Goal: Transaction & Acquisition: Purchase product/service

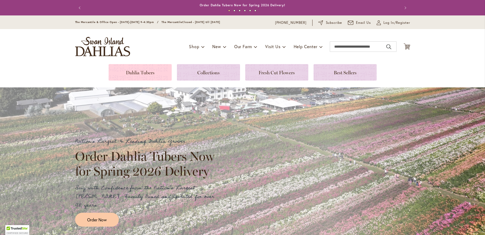
click at [148, 71] on link at bounding box center [140, 72] width 63 height 16
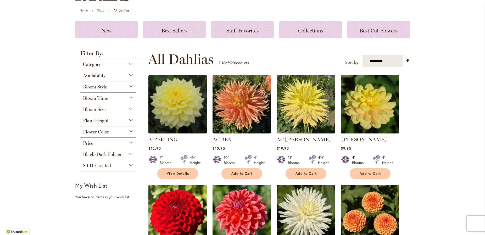
scroll to position [60, 0]
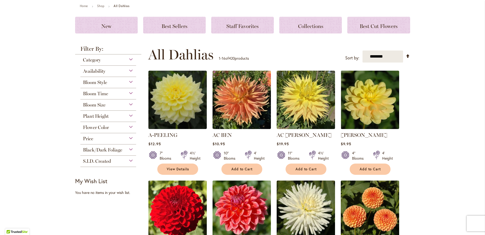
click at [99, 95] on span "Bloom Time" at bounding box center [95, 94] width 25 height 6
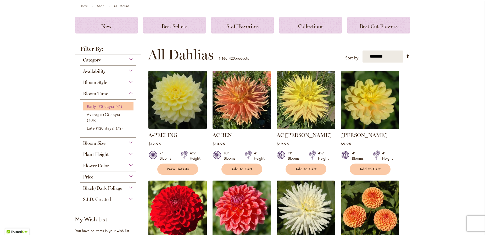
click at [115, 108] on link "Early (75 days) 41 items" at bounding box center [109, 106] width 44 height 5
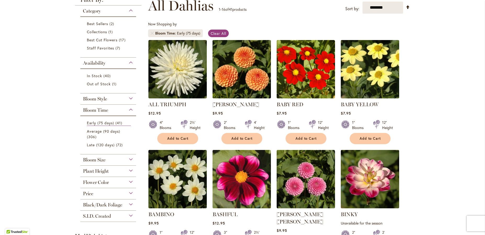
scroll to position [80, 0]
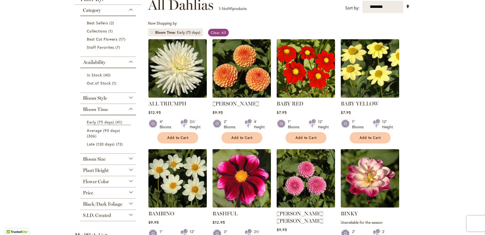
click at [247, 66] on img at bounding box center [241, 68] width 61 height 61
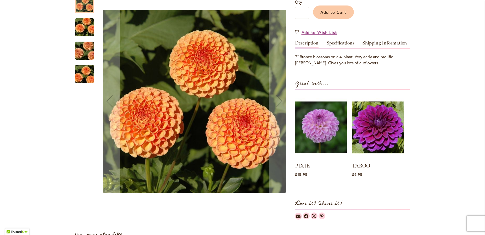
scroll to position [135, 0]
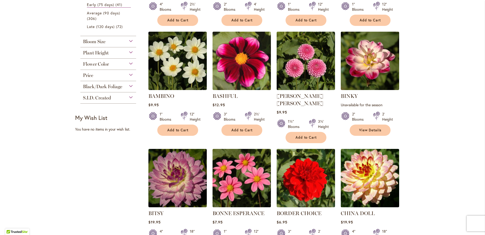
scroll to position [199, 0]
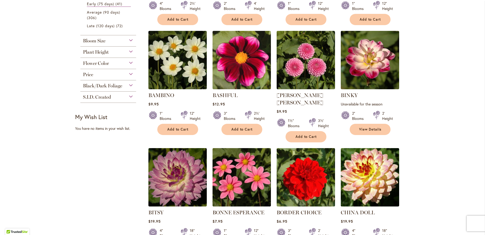
click at [108, 42] on div "Bloom Size" at bounding box center [108, 39] width 56 height 8
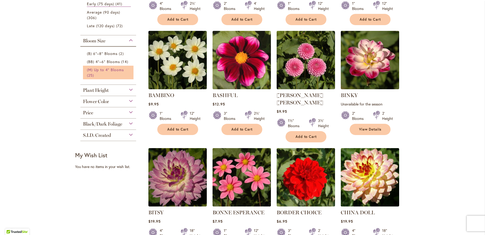
click at [110, 68] on span "(M) Up to 4" Blooms" at bounding box center [105, 69] width 37 height 5
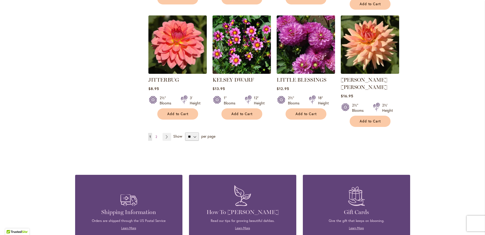
scroll to position [457, 0]
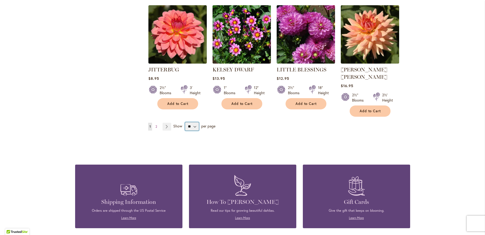
select select "**"
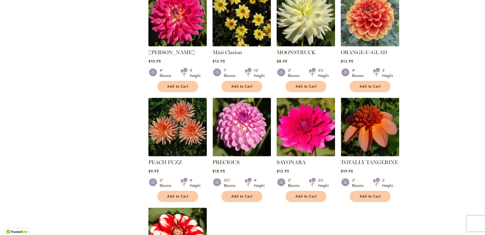
scroll to position [592, 0]
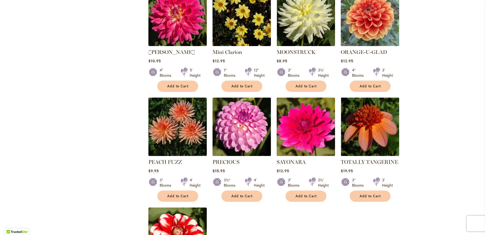
click at [240, 107] on img at bounding box center [241, 126] width 61 height 61
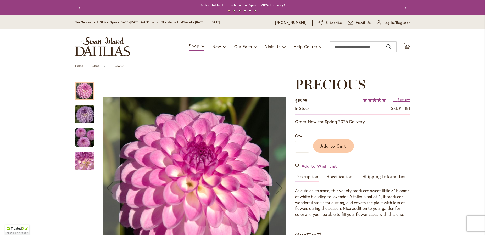
click at [84, 119] on img "PRECIOUS" at bounding box center [85, 114] width 38 height 25
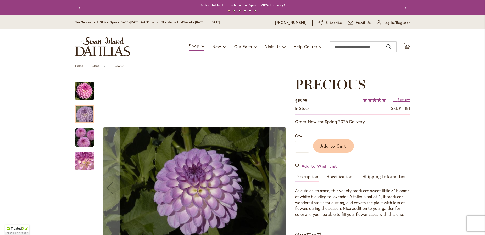
click at [86, 138] on img "PRECIOUS" at bounding box center [85, 137] width 38 height 25
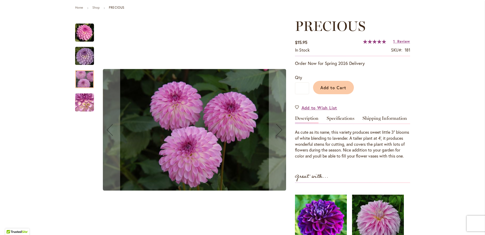
scroll to position [61, 0]
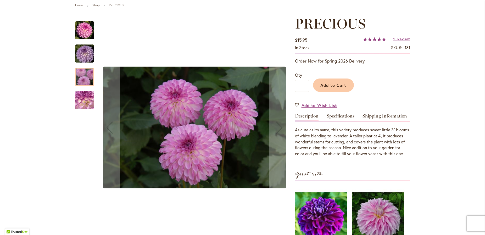
click at [85, 105] on img "PRECIOUS" at bounding box center [85, 100] width 38 height 28
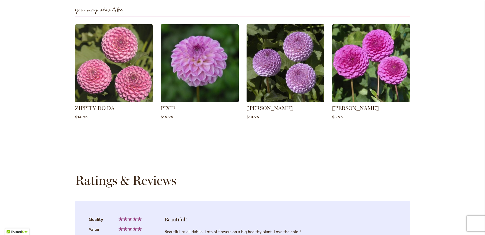
scroll to position [377, 0]
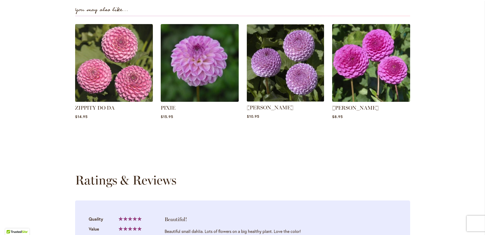
click at [303, 75] on img at bounding box center [285, 62] width 81 height 81
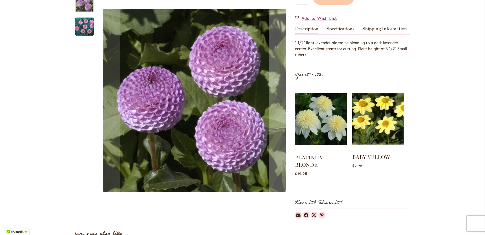
scroll to position [145, 0]
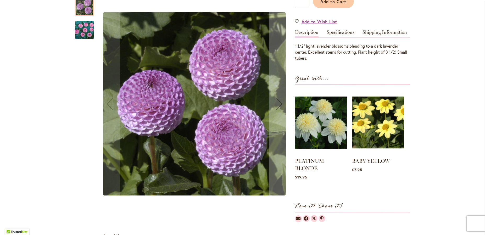
click at [87, 32] on img "FRANK HOLMES" at bounding box center [84, 30] width 19 height 19
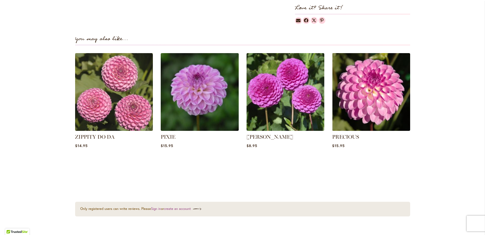
scroll to position [321, 0]
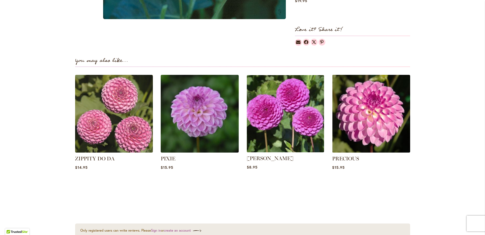
click at [287, 124] on img at bounding box center [285, 113] width 81 height 81
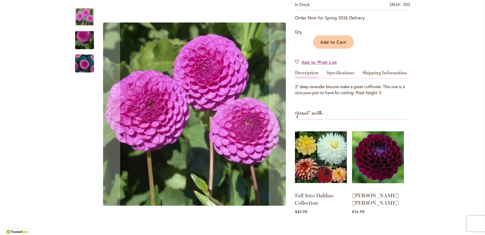
scroll to position [111, 0]
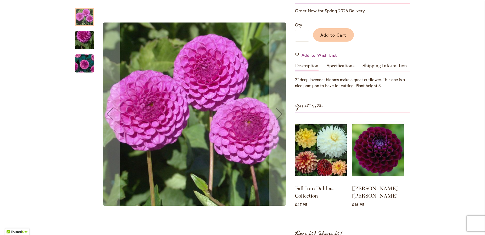
click at [82, 64] on img "MARY MUNNS" at bounding box center [85, 63] width 38 height 31
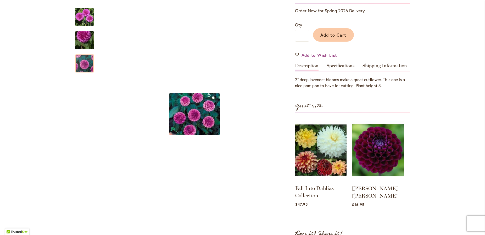
click at [311, 144] on img at bounding box center [320, 150] width 51 height 64
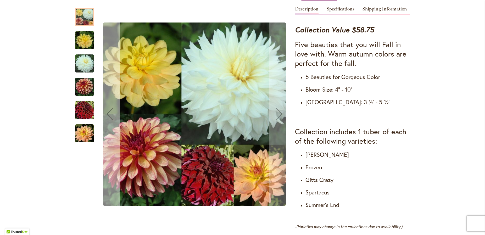
scroll to position [184, 0]
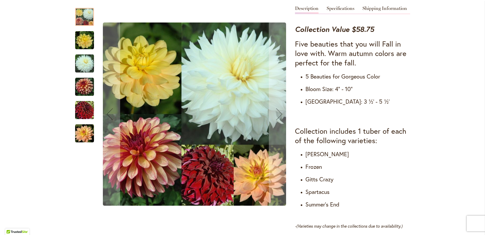
click at [80, 132] on img "Fall Into Dahlias Collection" at bounding box center [84, 133] width 19 height 19
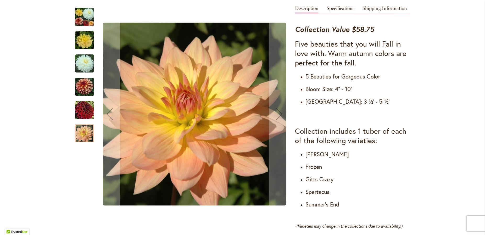
click at [81, 116] on img "Fall Into Dahlias Collection" at bounding box center [84, 110] width 19 height 19
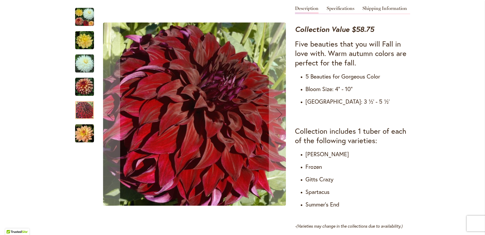
click at [82, 87] on img "Fall Into Dahlias Collection" at bounding box center [84, 87] width 19 height 19
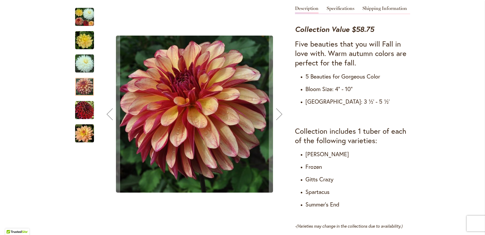
click at [88, 64] on img "Fall Into Dahlias Collection" at bounding box center [84, 63] width 19 height 19
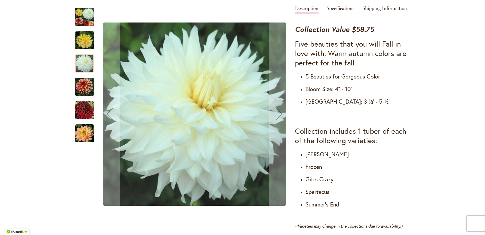
click at [85, 42] on img "Fall Into Dahlias Collection" at bounding box center [84, 40] width 19 height 19
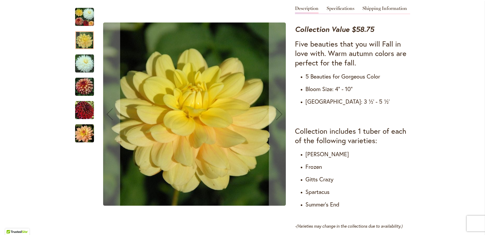
click at [87, 22] on img "Fall Into Dahlias Collection" at bounding box center [84, 17] width 19 height 19
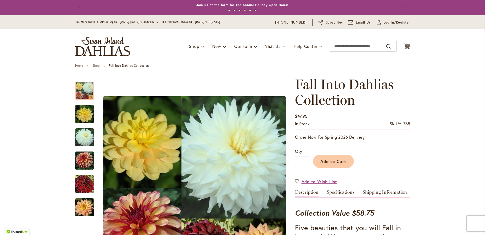
scroll to position [22, 0]
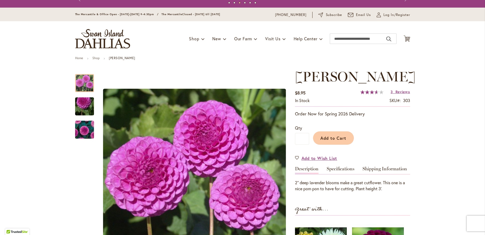
scroll to position [13, 0]
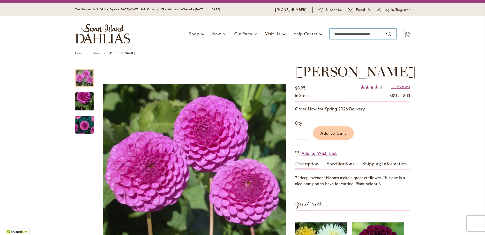
click at [342, 33] on input "Search" at bounding box center [363, 34] width 67 height 10
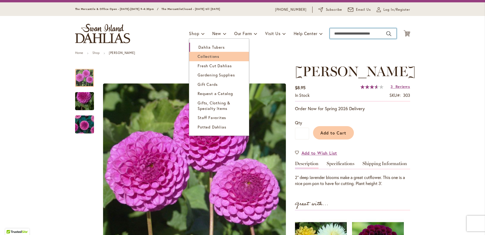
click at [206, 56] on span "Collections" at bounding box center [209, 56] width 22 height 5
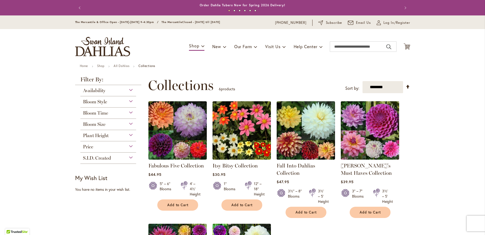
scroll to position [2, 0]
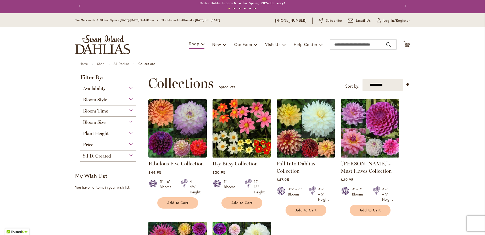
click at [99, 123] on span "Bloom Size" at bounding box center [94, 122] width 23 height 6
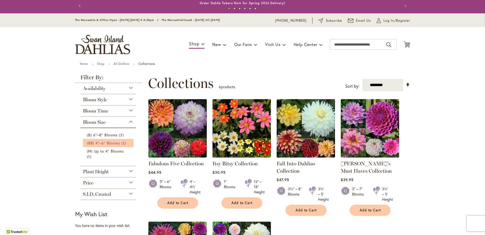
scroll to position [1, 0]
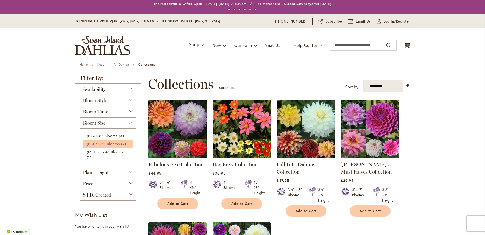
click at [104, 143] on span "(BB) 4"–6" Blooms" at bounding box center [103, 143] width 33 height 5
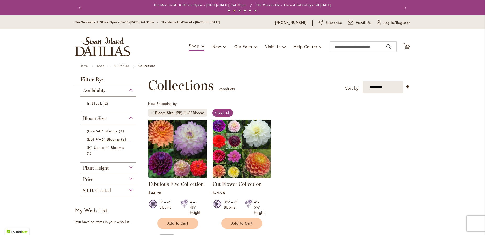
click at [244, 148] on img at bounding box center [241, 148] width 61 height 61
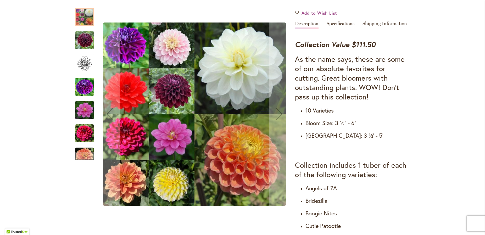
scroll to position [172, 0]
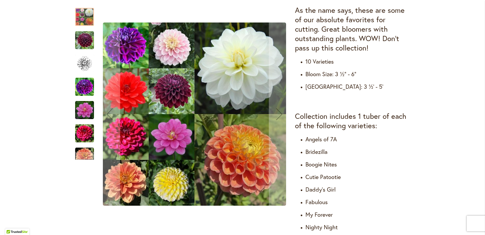
click at [88, 131] on img "Cut Flower Collection" at bounding box center [84, 133] width 19 height 19
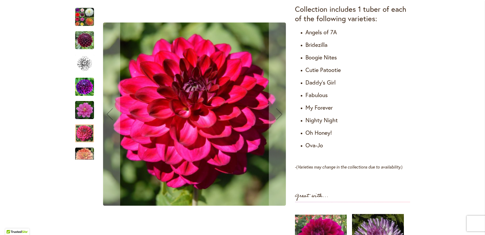
scroll to position [333, 0]
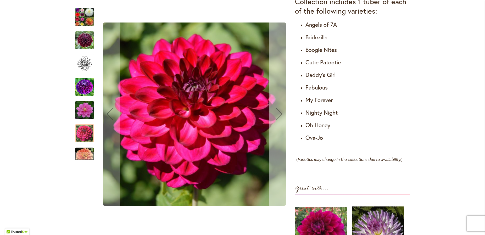
click at [280, 116] on div "Next" at bounding box center [279, 114] width 21 height 21
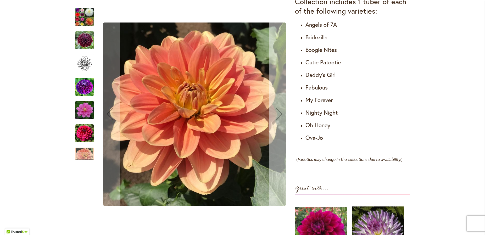
click at [280, 116] on div "Next" at bounding box center [279, 114] width 21 height 21
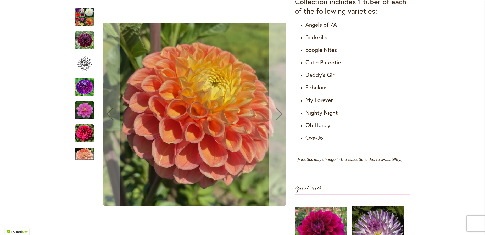
click at [280, 116] on div "Next" at bounding box center [279, 114] width 21 height 21
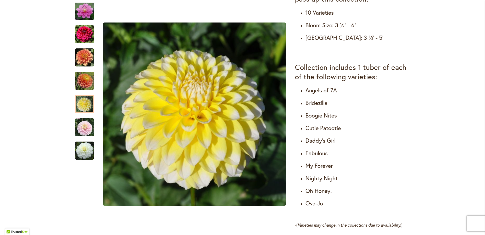
scroll to position [268, 0]
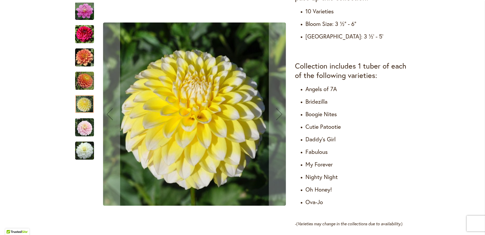
click at [88, 152] on img "Cut Flower Collection" at bounding box center [84, 150] width 19 height 19
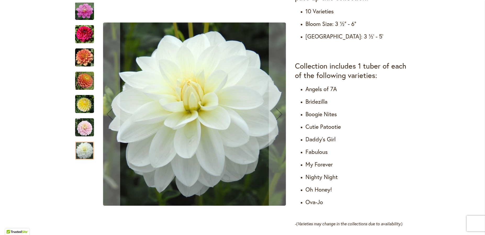
click at [85, 135] on img "Cut Flower Collection" at bounding box center [84, 127] width 19 height 19
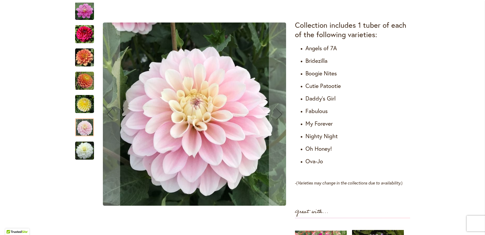
scroll to position [310, 0]
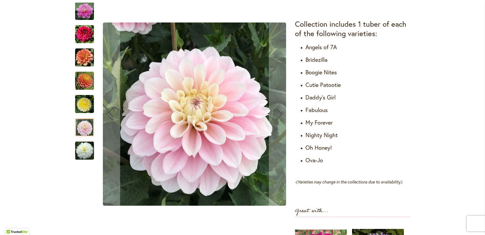
click at [81, 105] on img "Cut Flower Collection" at bounding box center [84, 104] width 19 height 19
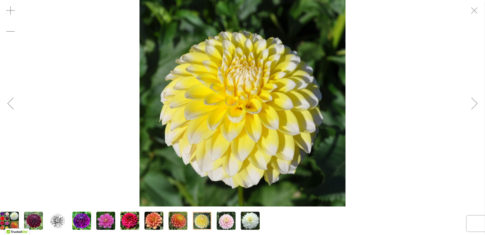
click at [30, 222] on img "Cut Flower Collection" at bounding box center [33, 221] width 19 height 19
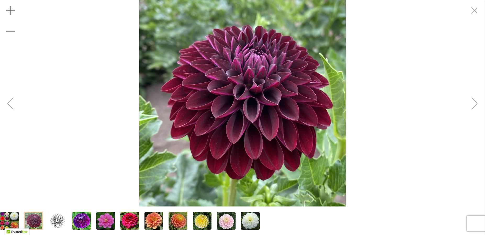
click at [54, 223] on img "Cut Flower Collection" at bounding box center [57, 221] width 19 height 19
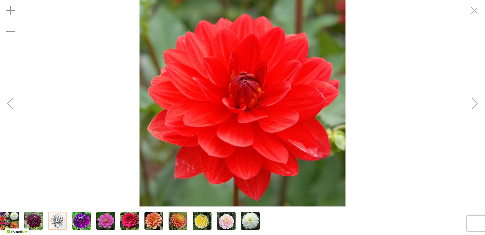
click at [82, 223] on img "Cut Flower Collection" at bounding box center [81, 221] width 19 height 19
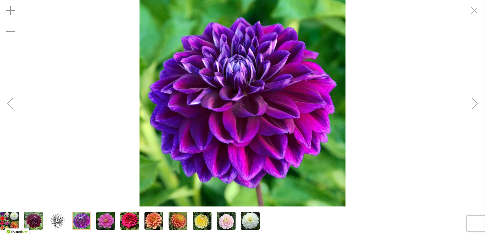
click at [110, 223] on img "Cut Flower Collection" at bounding box center [105, 221] width 19 height 19
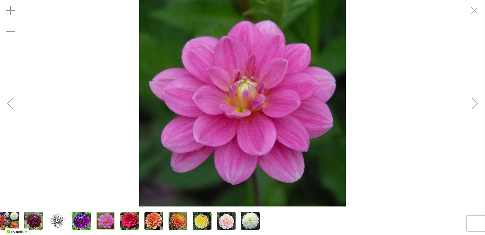
click at [124, 223] on img "Cut Flower Collection" at bounding box center [129, 221] width 19 height 19
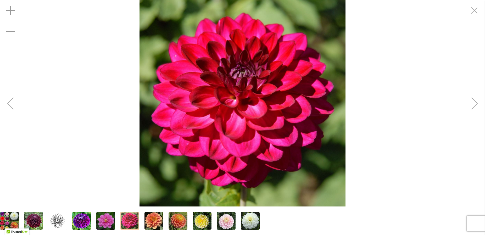
click at [147, 223] on img "Cut Flower Collection" at bounding box center [154, 221] width 19 height 19
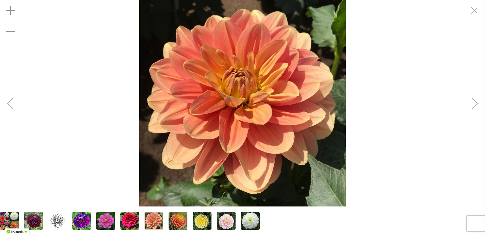
click at [181, 223] on img "Cut Flower Collection" at bounding box center [178, 221] width 19 height 19
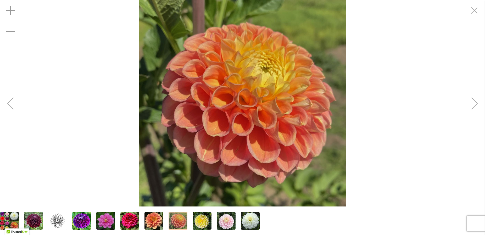
click at [7, 216] on img "CUT FLOWER COLLECTION" at bounding box center [9, 221] width 19 height 19
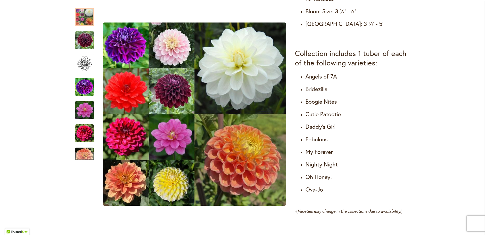
scroll to position [280, 0]
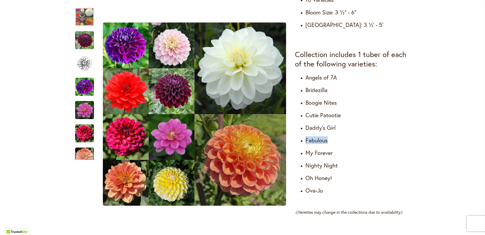
drag, startPoint x: 306, startPoint y: 140, endPoint x: 334, endPoint y: 140, distance: 27.8
click at [334, 140] on h4 "Fabulous" at bounding box center [358, 140] width 105 height 7
drag, startPoint x: 306, startPoint y: 176, endPoint x: 337, endPoint y: 176, distance: 31.2
click at [337, 176] on h4 "Oh Honey!" at bounding box center [358, 177] width 105 height 7
copy h4 "Oh Honey!"
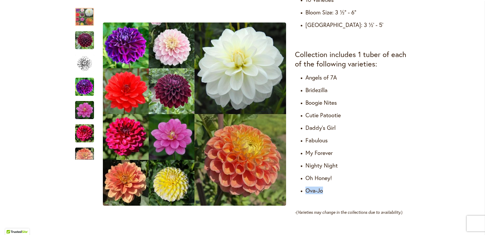
drag, startPoint x: 325, startPoint y: 190, endPoint x: 319, endPoint y: 189, distance: 6.6
click at [299, 190] on ul "Angels of 7A Bridezilla Boogie Nites Cutie Patootie Daddy's Girl Fabulous My Fo…" at bounding box center [352, 134] width 115 height 120
copy h4 "Ova-Jo"
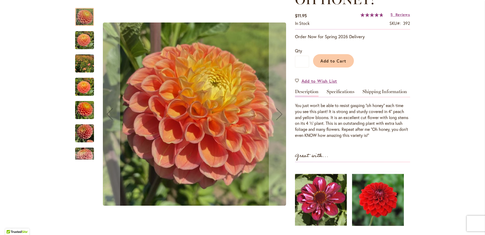
scroll to position [86, 0]
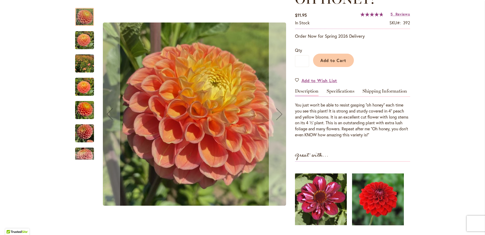
click at [281, 121] on div "Next" at bounding box center [279, 114] width 21 height 21
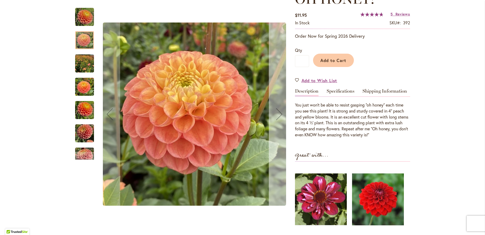
click at [281, 121] on div "Next" at bounding box center [279, 114] width 21 height 21
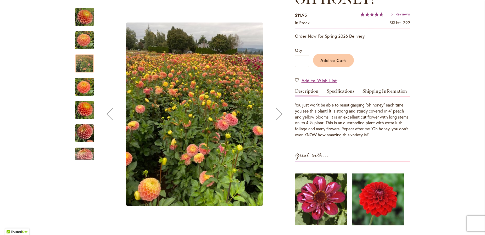
click at [281, 121] on div "Next" at bounding box center [279, 114] width 21 height 21
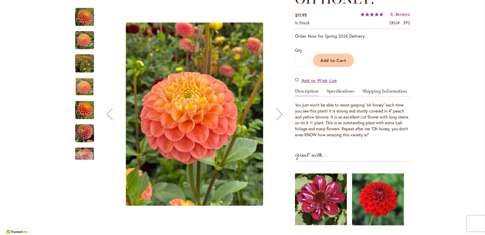
click at [281, 121] on div "Next" at bounding box center [279, 114] width 21 height 21
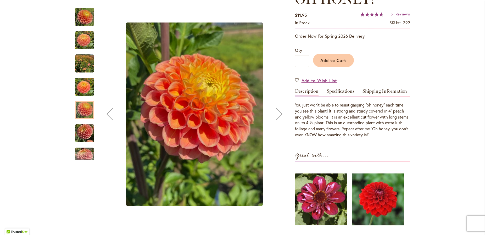
click at [281, 121] on div "Next" at bounding box center [279, 114] width 21 height 21
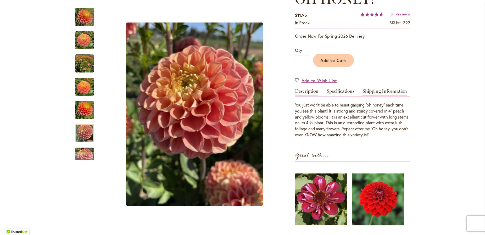
click at [366, 117] on p "You just won’t be able to resist gasping “oh honey” each time you see this plan…" at bounding box center [352, 120] width 115 height 36
click at [336, 61] on span "Add to Cart" at bounding box center [334, 60] width 26 height 5
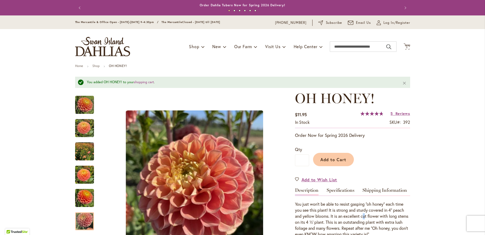
scroll to position [0, 0]
click at [364, 44] on input "Search" at bounding box center [363, 46] width 67 height 10
paste input "******"
type input "******"
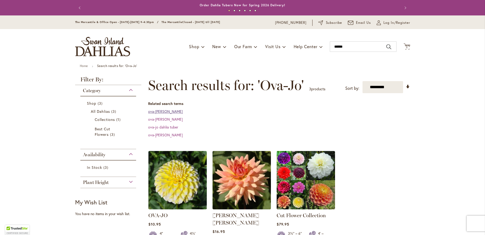
click at [164, 111] on link "ova-jo dahlia" at bounding box center [165, 111] width 35 height 5
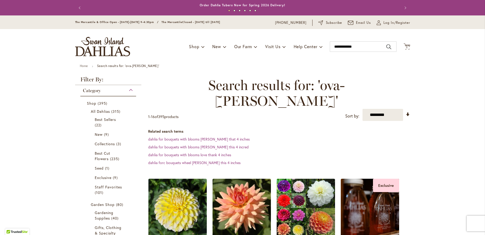
scroll to position [0, 0]
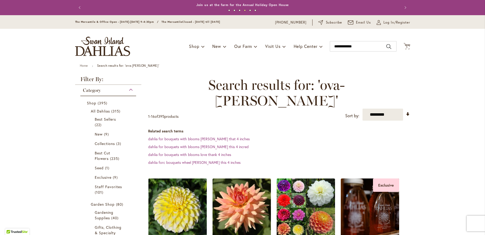
click at [167, 197] on img at bounding box center [177, 207] width 61 height 61
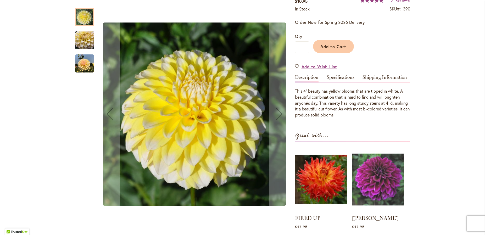
scroll to position [100, 0]
click at [86, 66] on img "OVA-JO" at bounding box center [84, 63] width 19 height 19
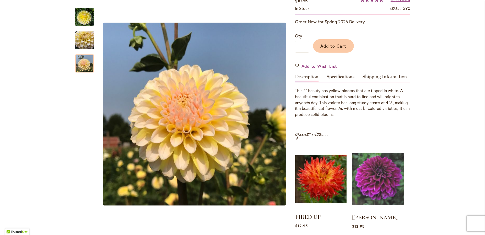
click at [334, 177] on img at bounding box center [320, 179] width 51 height 64
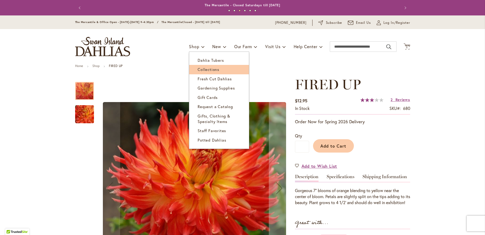
click at [213, 69] on span "Collections" at bounding box center [209, 69] width 22 height 5
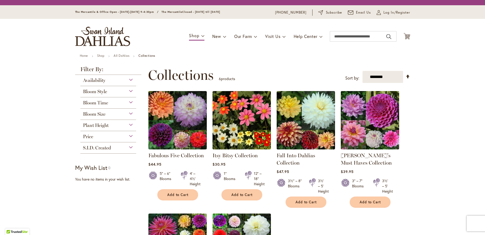
scroll to position [4, 0]
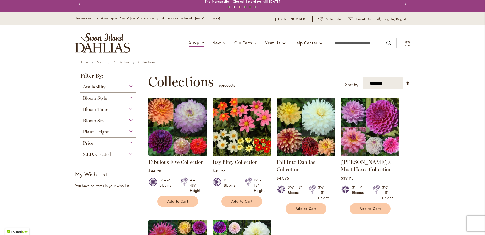
click at [96, 108] on span "Bloom Time" at bounding box center [95, 110] width 25 height 6
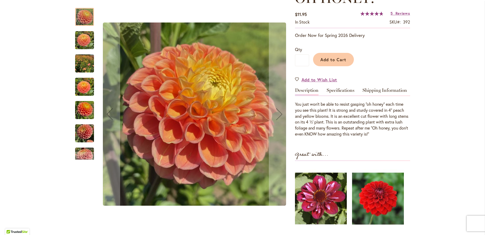
scroll to position [154, 0]
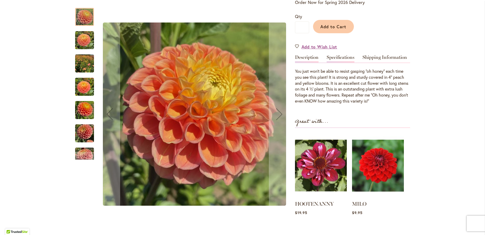
click at [342, 60] on link "Specifications" at bounding box center [341, 59] width 28 height 8
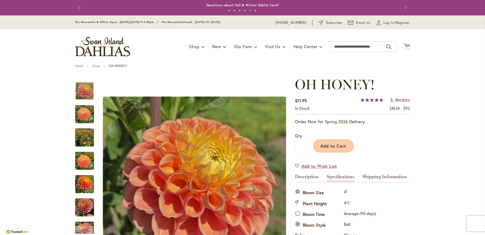
scroll to position [1, 0]
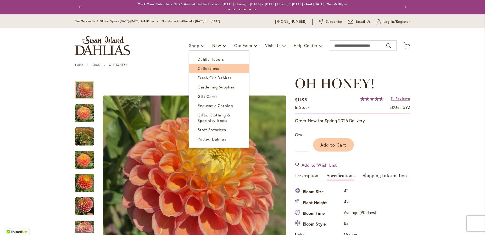
click at [203, 65] on link "Collections" at bounding box center [219, 68] width 60 height 9
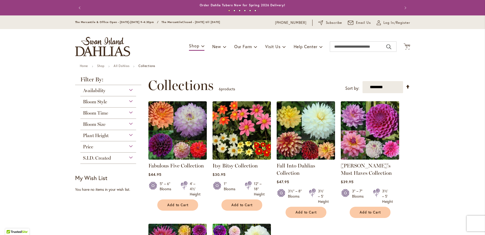
scroll to position [0, 0]
click at [99, 101] on span "Bloom Style" at bounding box center [95, 102] width 24 height 6
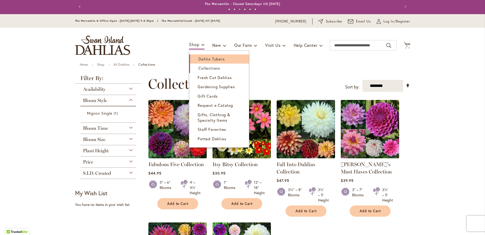
scroll to position [3, 0]
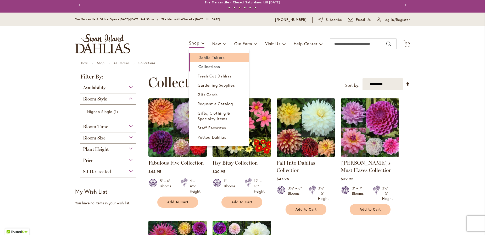
click at [200, 57] on span "Dahlia Tubers" at bounding box center [211, 57] width 26 height 5
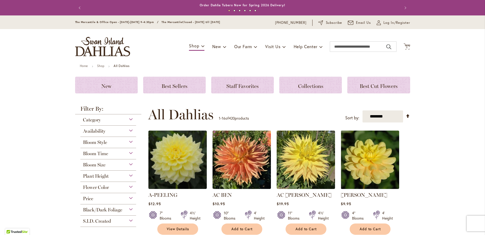
click at [100, 141] on span "Bloom Style" at bounding box center [95, 143] width 24 height 6
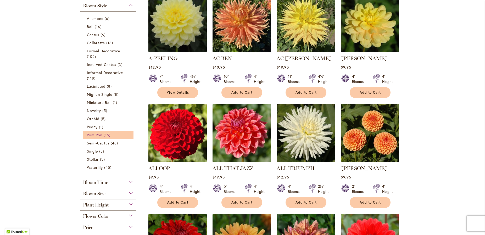
scroll to position [136, 0]
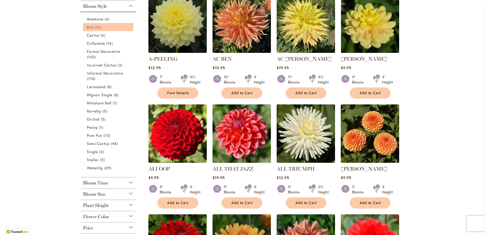
click at [91, 26] on span "Ball" at bounding box center [90, 27] width 7 height 5
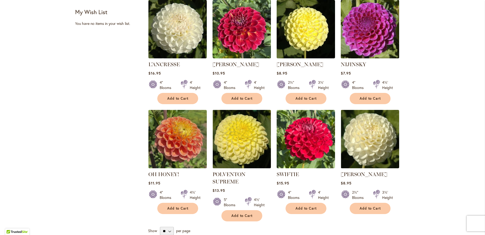
scroll to position [422, 0]
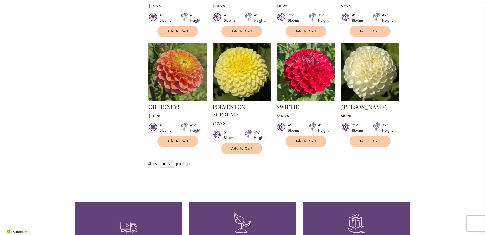
click at [314, 66] on img at bounding box center [305, 71] width 61 height 61
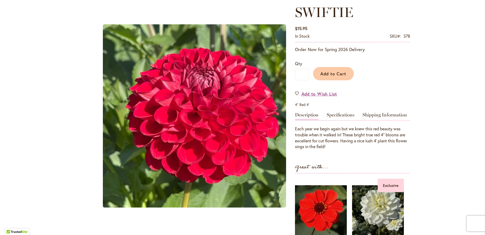
scroll to position [73, 0]
click at [342, 113] on link "Specifications" at bounding box center [341, 116] width 28 height 8
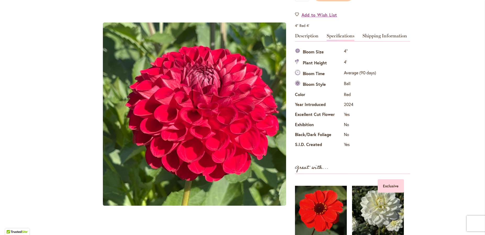
scroll to position [146, 0]
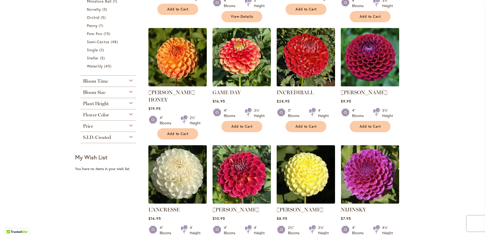
scroll to position [205, 0]
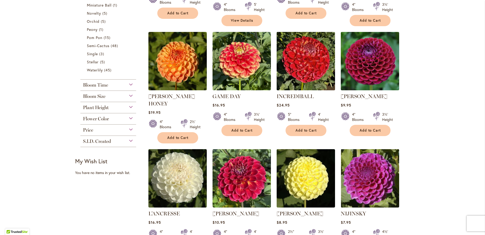
click at [310, 48] on img at bounding box center [305, 60] width 61 height 61
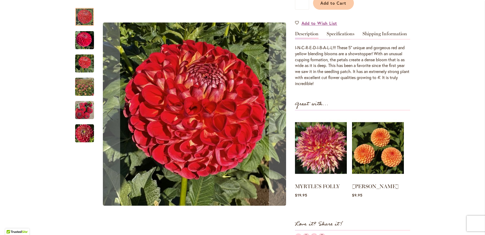
scroll to position [173, 0]
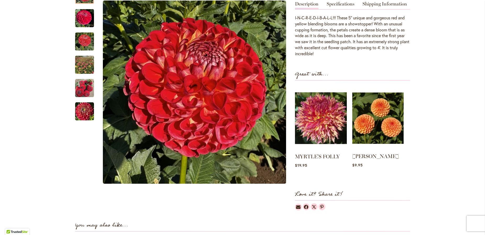
click at [368, 114] on img at bounding box center [377, 118] width 51 height 64
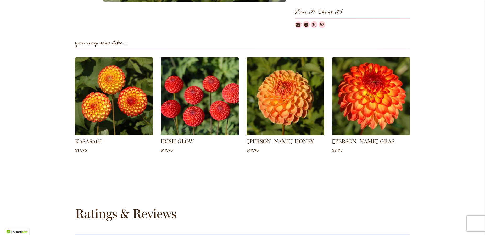
scroll to position [341, 0]
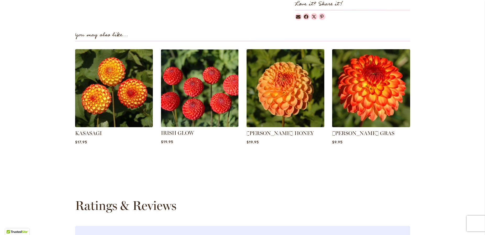
click at [193, 92] on img at bounding box center [199, 88] width 81 height 81
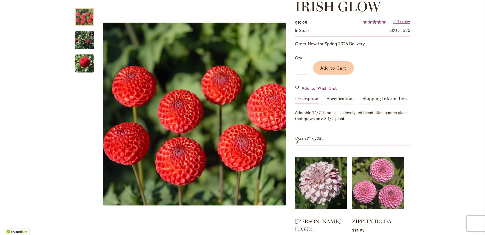
scroll to position [107, 0]
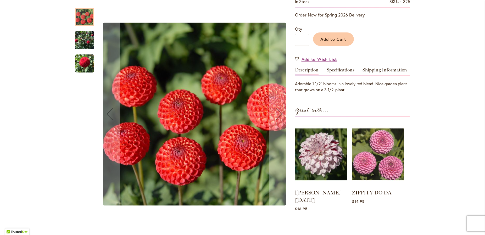
click at [92, 46] on img "IRISH GLOW" at bounding box center [84, 40] width 19 height 26
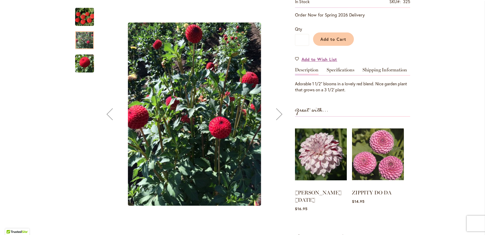
click at [92, 57] on img "IRISH GLOW" at bounding box center [84, 63] width 19 height 19
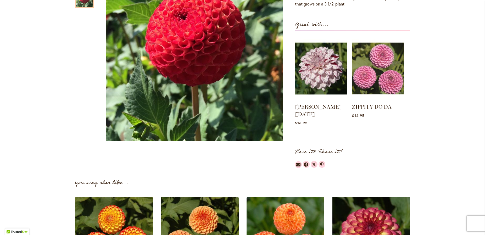
scroll to position [194, 0]
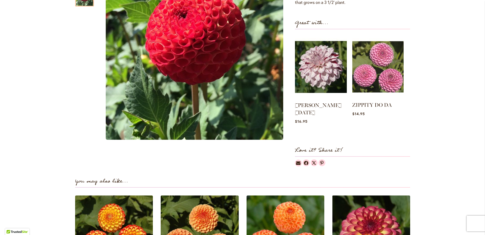
click at [388, 77] on img at bounding box center [377, 67] width 51 height 64
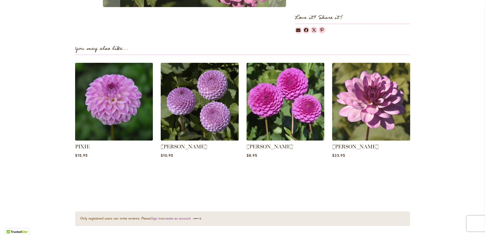
scroll to position [327, 0]
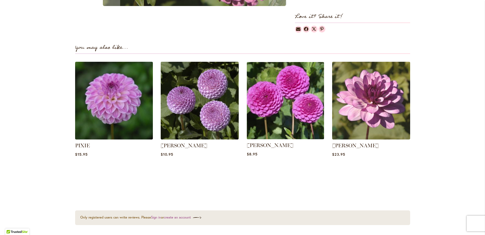
click at [292, 90] on img at bounding box center [285, 100] width 81 height 81
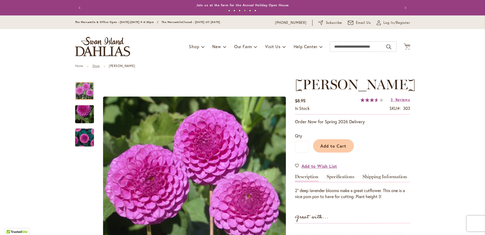
click at [96, 65] on link "Shop" at bounding box center [95, 66] width 7 height 4
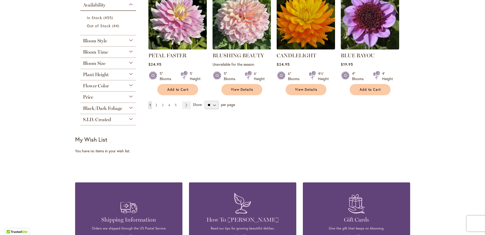
scroll to position [433, 0]
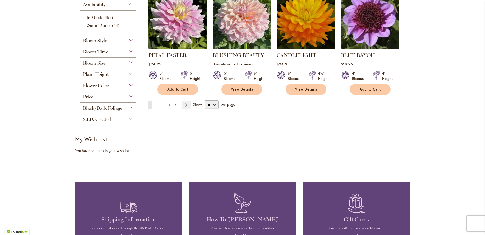
click at [96, 87] on span "Flower Color" at bounding box center [96, 86] width 26 height 6
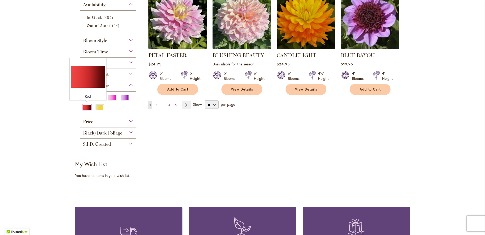
click at [88, 107] on div "Red" at bounding box center [87, 106] width 8 height 5
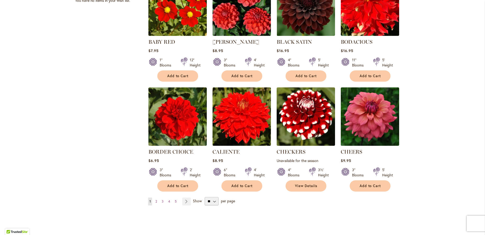
scroll to position [365, 0]
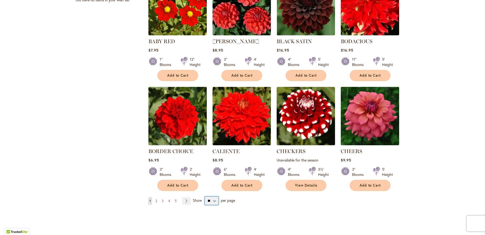
select select "**"
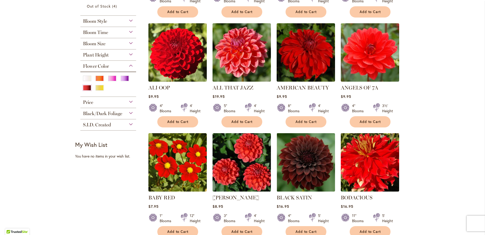
scroll to position [0, 1]
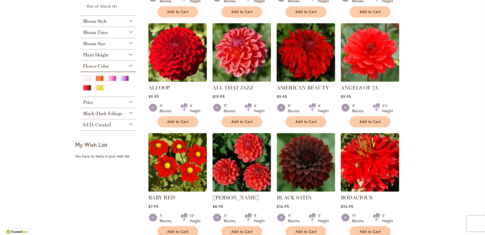
click at [184, 48] on img at bounding box center [177, 52] width 61 height 61
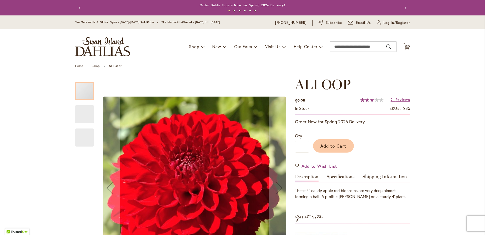
scroll to position [4, 0]
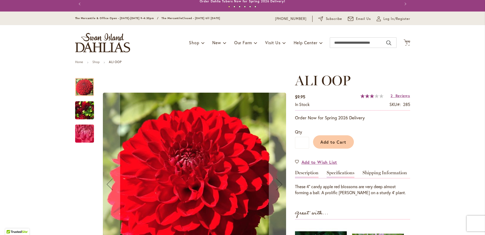
click at [343, 171] on link "Specifications" at bounding box center [341, 174] width 28 height 8
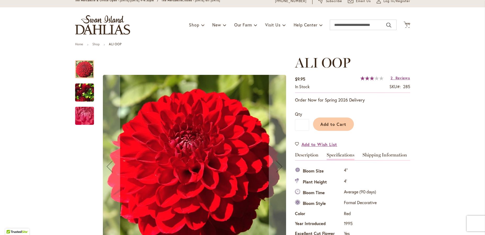
scroll to position [21, 0]
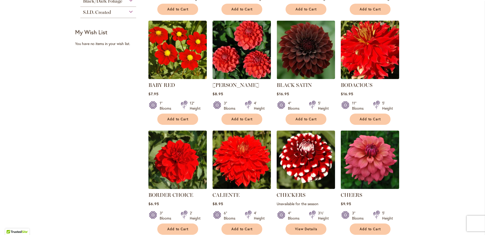
scroll to position [311, 0]
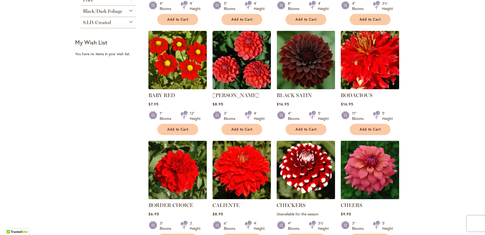
click at [385, 54] on img at bounding box center [369, 59] width 61 height 61
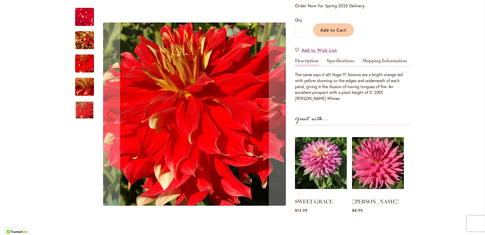
scroll to position [123, 0]
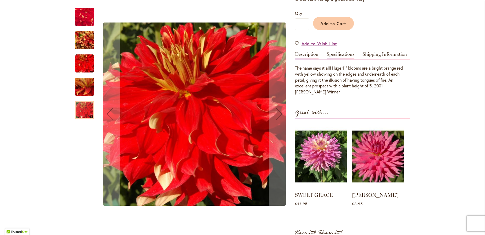
click at [340, 54] on link "Specifications" at bounding box center [341, 56] width 28 height 8
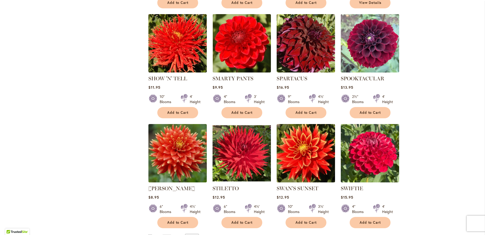
scroll to position [1690, 0]
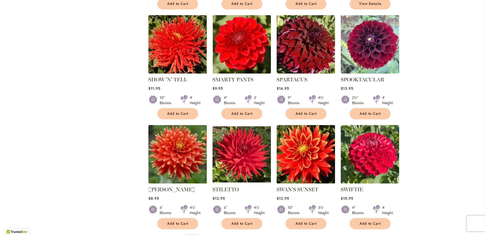
click at [312, 124] on img at bounding box center [305, 154] width 61 height 61
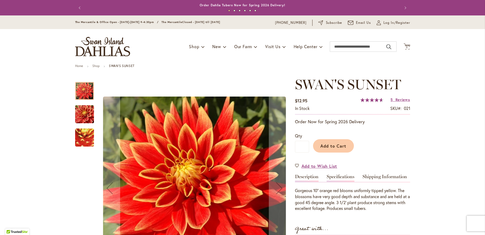
scroll to position [71, 0]
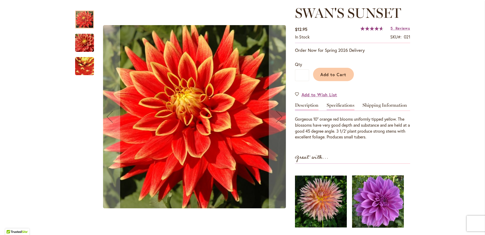
click at [334, 104] on link "Specifications" at bounding box center [341, 107] width 28 height 8
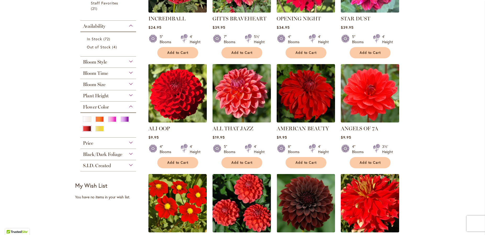
scroll to position [180, 0]
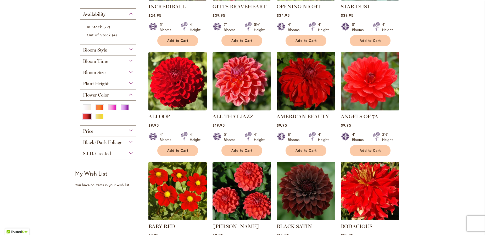
click at [98, 59] on span "Bloom Time" at bounding box center [95, 61] width 25 height 6
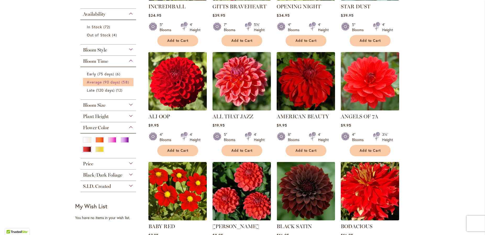
click at [114, 82] on span "Average (90 days)" at bounding box center [104, 82] width 34 height 5
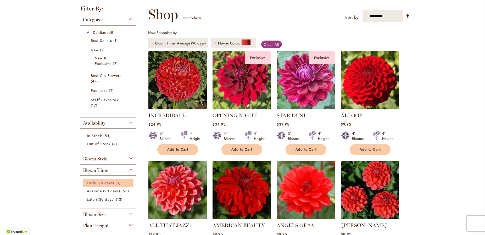
scroll to position [140, 0]
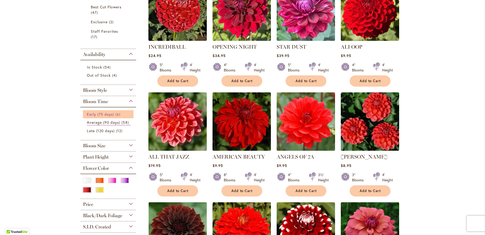
click at [110, 113] on span "Early (75 days)" at bounding box center [100, 114] width 27 height 5
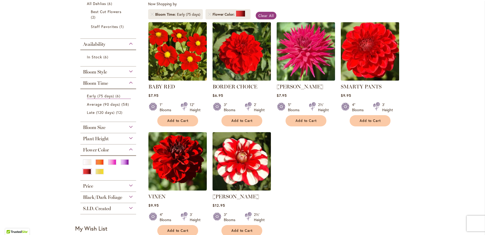
scroll to position [101, 0]
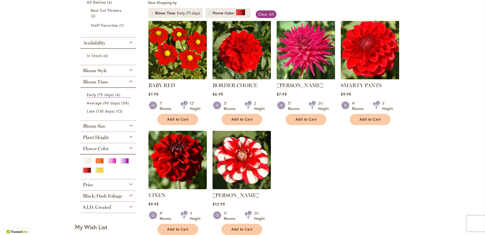
click at [379, 58] on img at bounding box center [369, 49] width 61 height 61
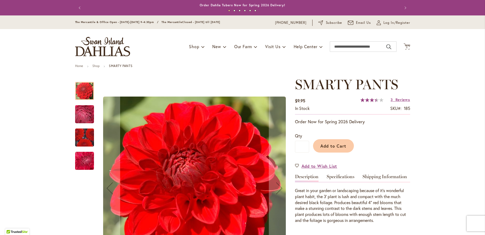
click at [82, 114] on img "SMARTY PANTS" at bounding box center [85, 114] width 38 height 28
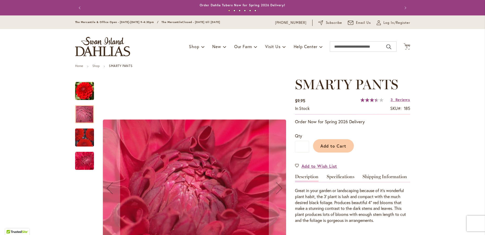
click at [86, 135] on img "SMARTY PANTS" at bounding box center [85, 137] width 38 height 33
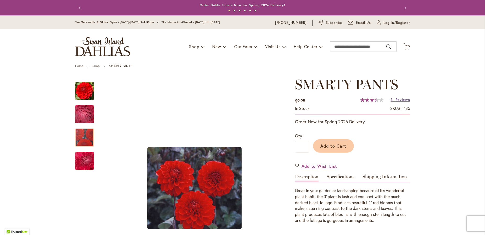
click at [401, 100] on span "Reviews" at bounding box center [403, 99] width 15 height 5
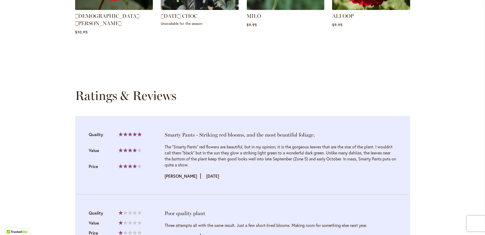
scroll to position [540, 0]
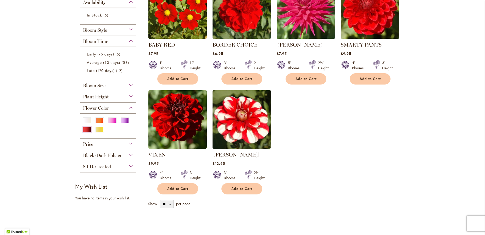
scroll to position [149, 0]
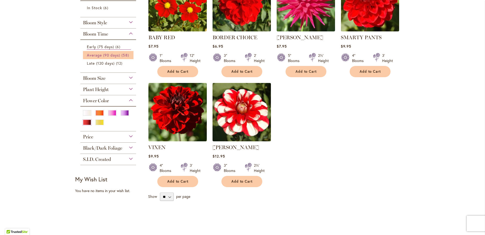
click at [118, 53] on span "Average (90 days)" at bounding box center [104, 55] width 34 height 5
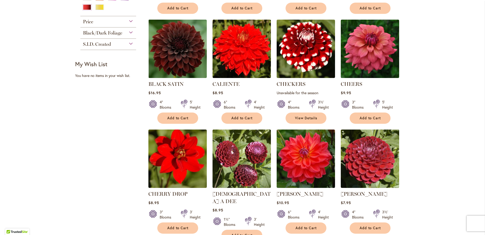
scroll to position [333, 0]
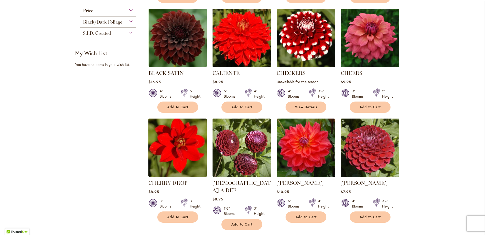
click at [246, 35] on img at bounding box center [241, 37] width 61 height 61
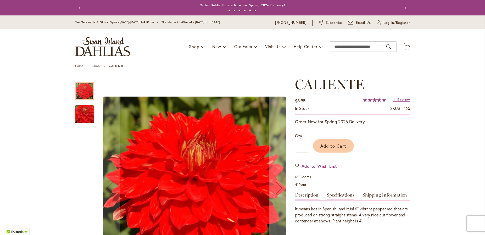
click at [351, 195] on link "Specifications" at bounding box center [341, 197] width 28 height 8
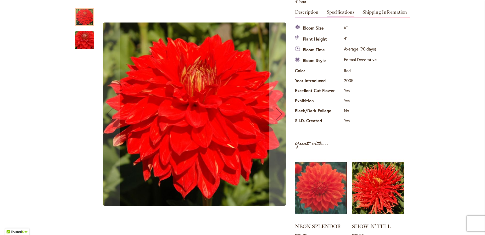
scroll to position [184, 0]
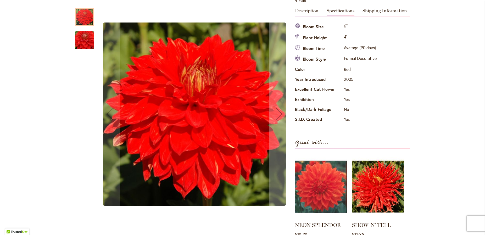
click at [88, 43] on img "CALIENTE" at bounding box center [85, 40] width 38 height 25
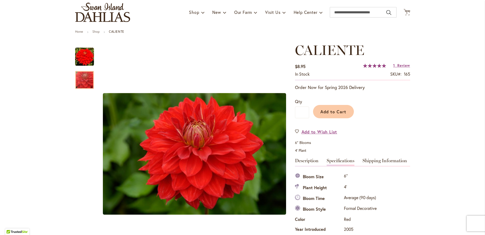
scroll to position [34, 0]
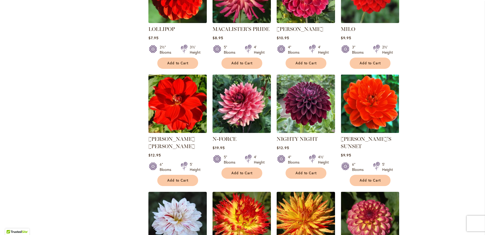
scroll to position [1062, 0]
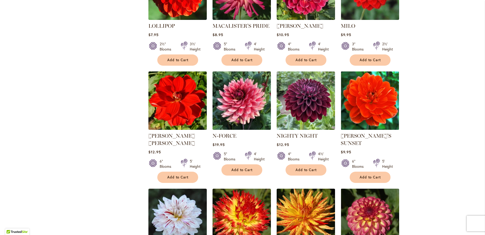
click at [240, 91] on img at bounding box center [241, 100] width 61 height 61
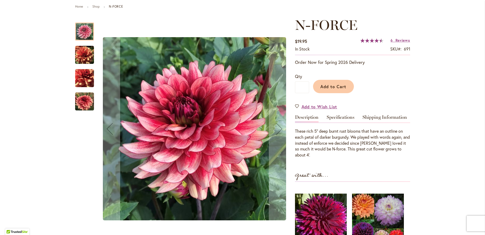
scroll to position [60, 0]
click at [83, 54] on img "N-FORCE" at bounding box center [84, 54] width 19 height 19
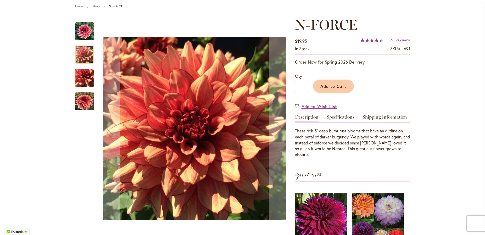
click at [85, 73] on img "N-FORCE" at bounding box center [84, 78] width 19 height 19
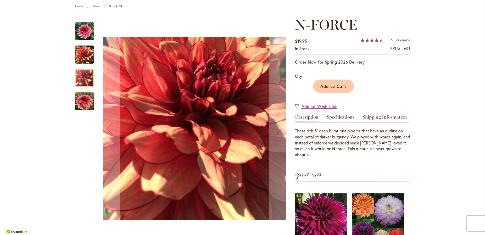
click at [90, 104] on img "N-FORCE" at bounding box center [84, 101] width 19 height 19
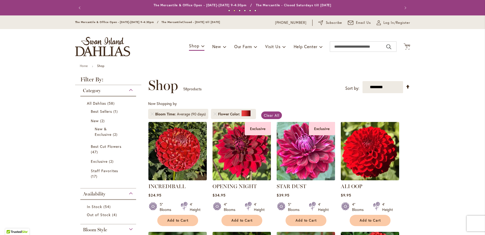
click at [323, 128] on div "Exclusive" at bounding box center [322, 128] width 26 height 13
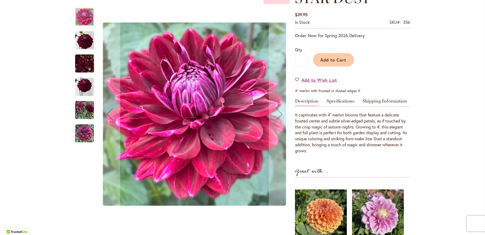
scroll to position [86, 0]
click at [343, 101] on link "Specifications" at bounding box center [341, 102] width 28 height 8
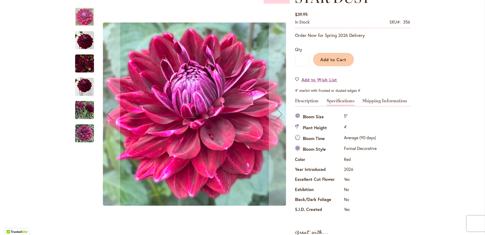
click at [81, 113] on img "STAR DUST" at bounding box center [84, 110] width 19 height 19
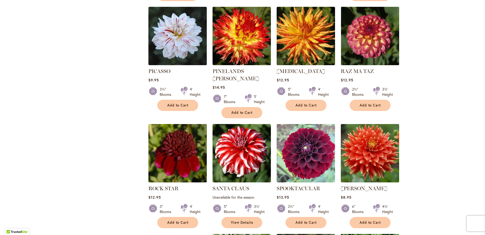
scroll to position [1245, 0]
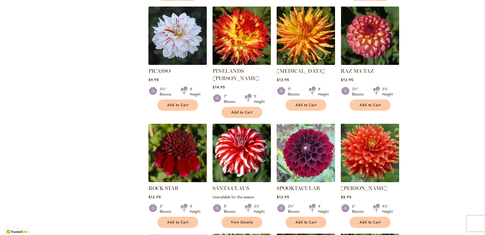
click at [363, 122] on img at bounding box center [369, 152] width 61 height 61
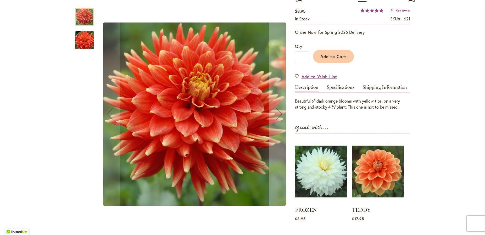
scroll to position [29, 0]
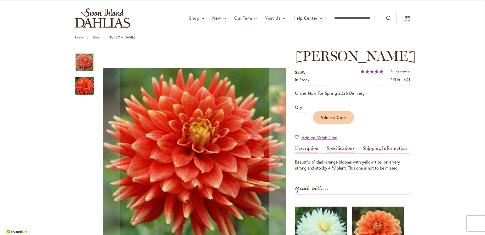
click at [343, 147] on link "Specifications" at bounding box center [341, 150] width 28 height 8
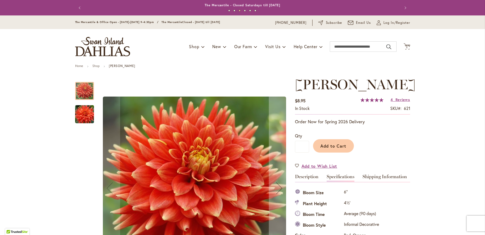
scroll to position [0, 0]
click at [402, 100] on span "Reviews" at bounding box center [403, 99] width 15 height 5
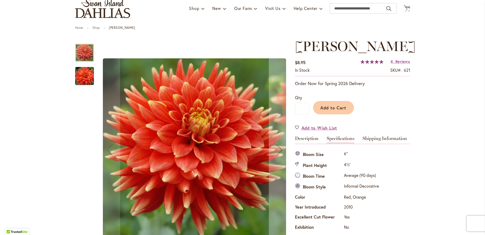
scroll to position [38, 0]
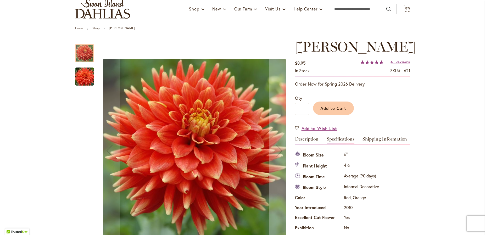
click at [84, 79] on img "STEVEN DAVID" at bounding box center [85, 76] width 38 height 25
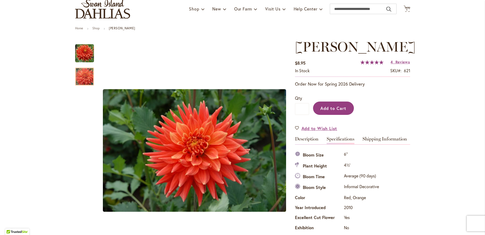
click at [335, 110] on span "Add to Cart" at bounding box center [334, 108] width 26 height 5
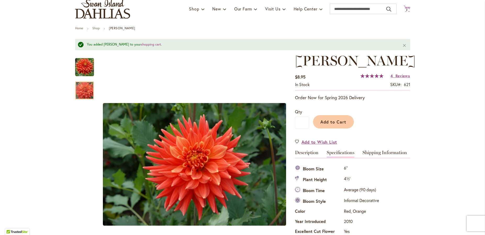
click at [405, 9] on span "2 2 items" at bounding box center [406, 10] width 5 height 3
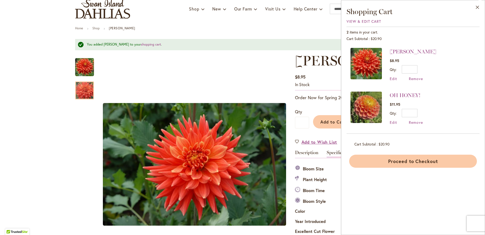
click at [425, 160] on button "Proceed to Checkout" at bounding box center [413, 161] width 128 height 13
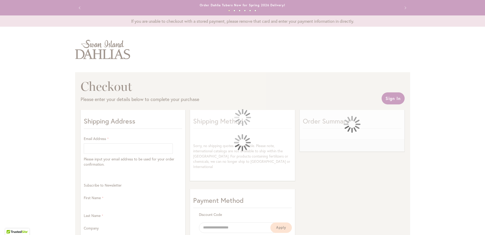
select select "**"
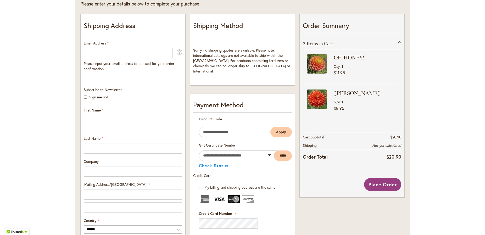
scroll to position [96, 0]
click at [0, 235] on div at bounding box center [0, 235] width 0 height 0
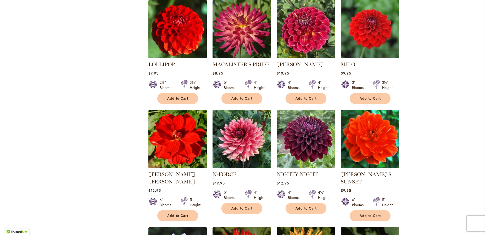
scroll to position [1024, 0]
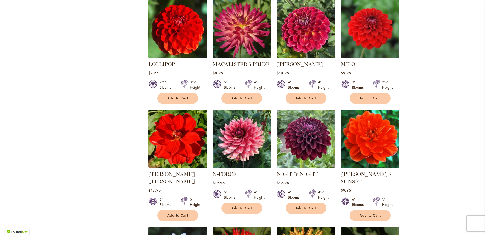
click at [379, 23] on img at bounding box center [369, 28] width 61 height 61
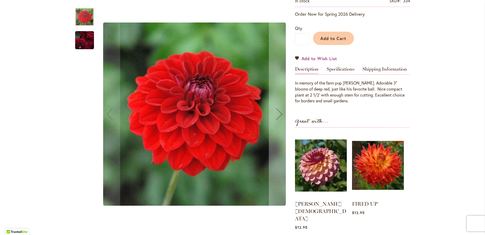
scroll to position [104, 0]
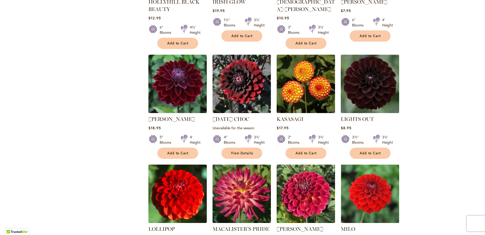
scroll to position [835, 0]
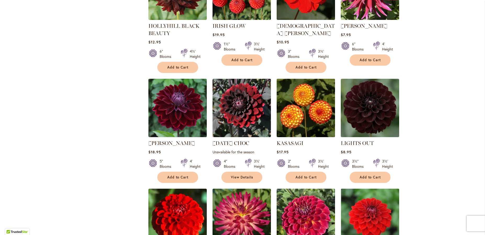
click at [314, 107] on img at bounding box center [305, 107] width 61 height 61
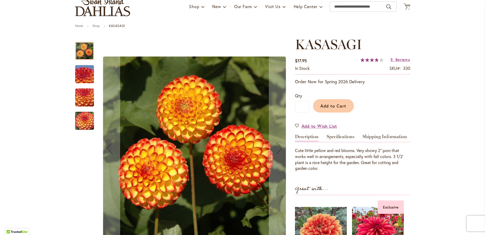
scroll to position [50, 0]
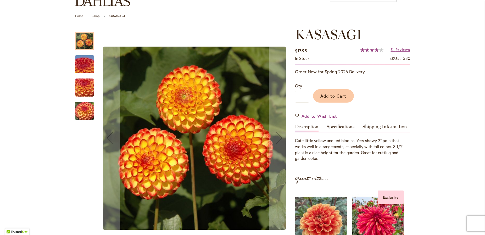
click at [86, 91] on img "KASASAGI" at bounding box center [85, 88] width 38 height 28
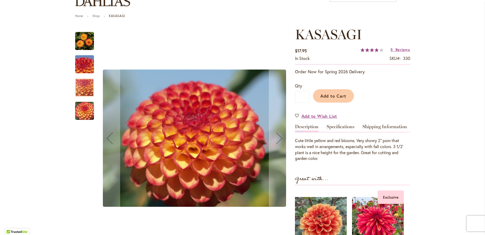
click at [87, 102] on img "KASASAGI" at bounding box center [85, 111] width 38 height 28
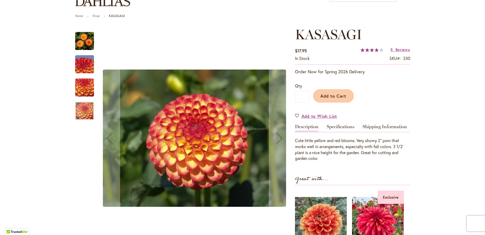
click at [86, 62] on img "KASASAGI" at bounding box center [85, 64] width 38 height 28
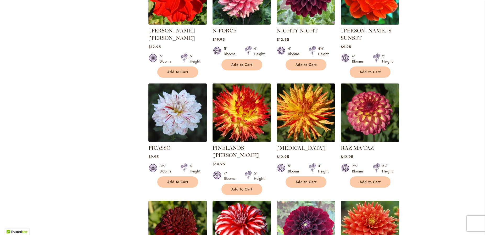
scroll to position [1168, 0]
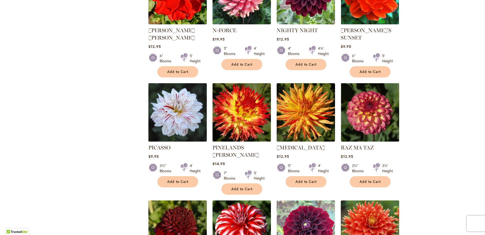
click at [176, 89] on img at bounding box center [177, 112] width 61 height 61
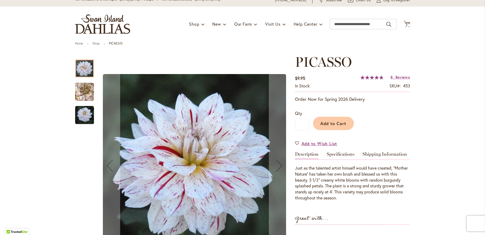
scroll to position [55, 0]
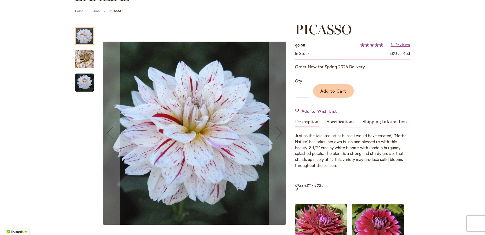
click at [84, 61] on img "PICASSO" at bounding box center [85, 59] width 38 height 35
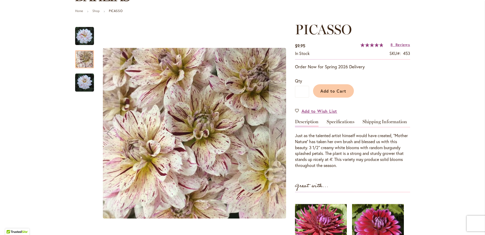
click at [81, 80] on img "PICASSO" at bounding box center [84, 82] width 19 height 19
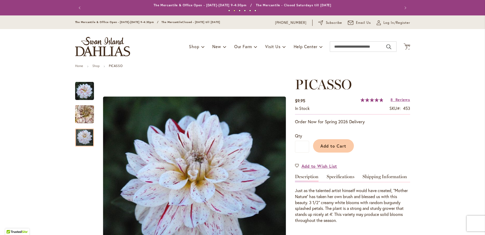
scroll to position [0, 0]
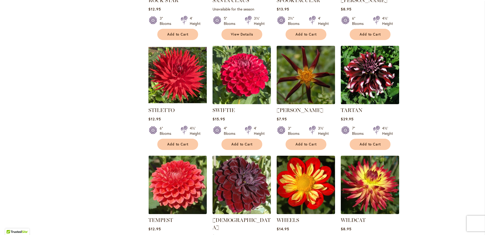
scroll to position [1433, 0]
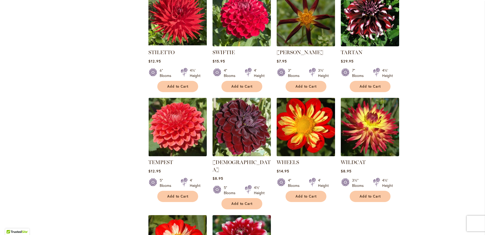
click at [303, 96] on img at bounding box center [305, 126] width 61 height 61
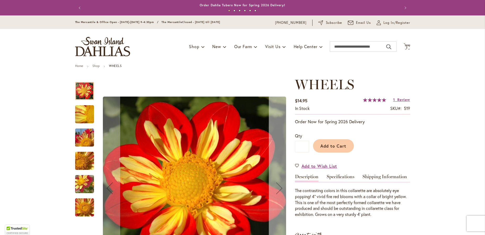
click at [280, 193] on div "Next" at bounding box center [279, 188] width 21 height 21
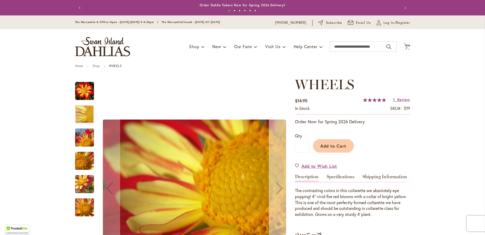
click at [280, 193] on div "Next" at bounding box center [279, 188] width 21 height 21
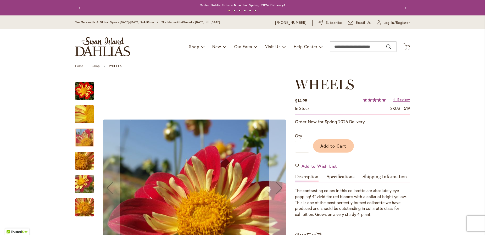
scroll to position [70, 0]
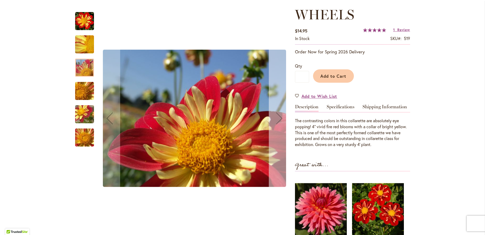
click at [282, 120] on div "Next" at bounding box center [279, 118] width 21 height 21
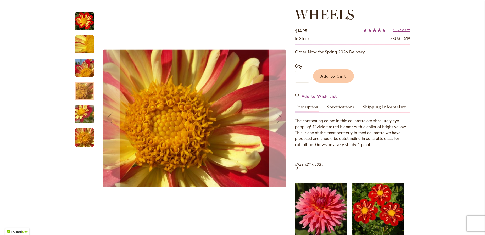
click at [282, 120] on div "Next" at bounding box center [279, 118] width 21 height 21
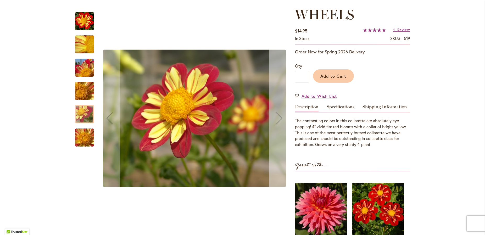
click at [282, 120] on div "Next" at bounding box center [279, 118] width 21 height 21
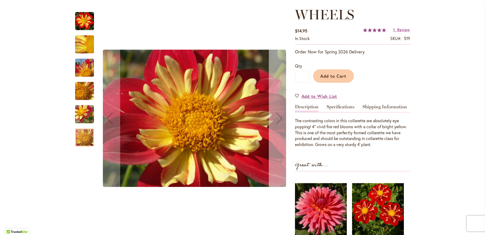
click at [282, 120] on div "Next" at bounding box center [279, 118] width 21 height 21
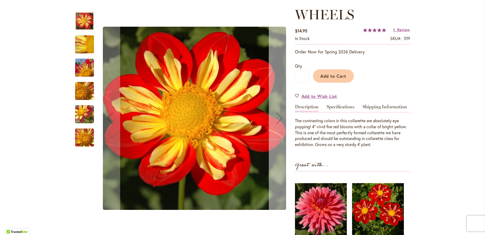
click at [282, 120] on div "Next" at bounding box center [279, 118] width 21 height 21
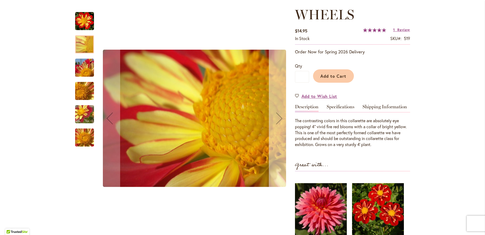
click at [282, 120] on div "Next" at bounding box center [279, 118] width 21 height 21
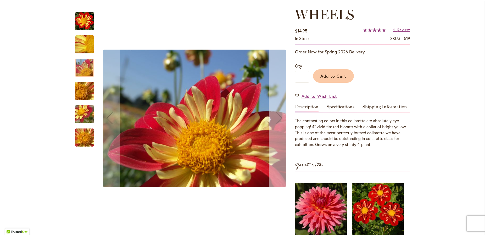
click at [282, 120] on div "Next" at bounding box center [279, 118] width 21 height 21
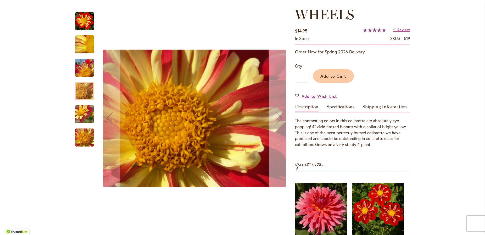
click at [282, 120] on div "Next" at bounding box center [279, 118] width 21 height 21
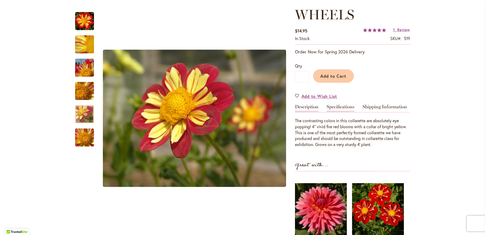
click at [339, 105] on link "Specifications" at bounding box center [341, 108] width 28 height 8
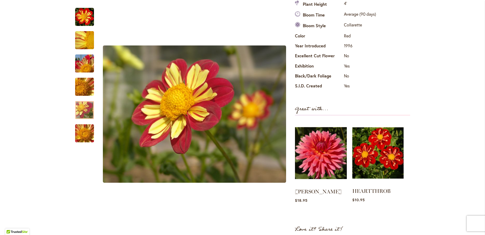
scroll to position [201, 0]
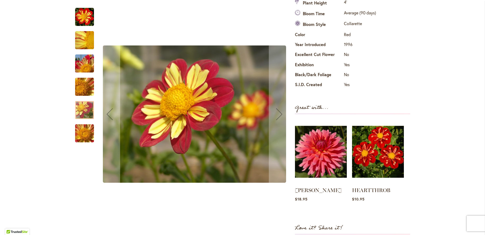
click at [84, 132] on img "WHEELS" at bounding box center [85, 133] width 38 height 28
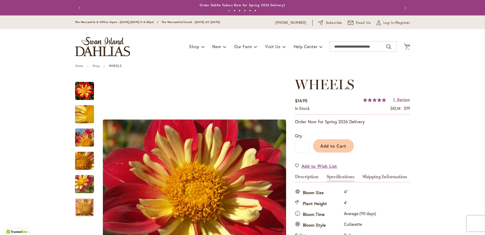
scroll to position [0, 0]
click at [331, 147] on span "Add to Cart" at bounding box center [334, 145] width 26 height 5
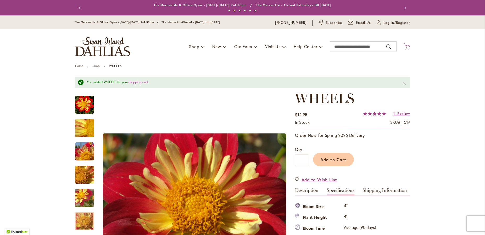
click at [408, 47] on span "3 3 items" at bounding box center [406, 47] width 5 height 3
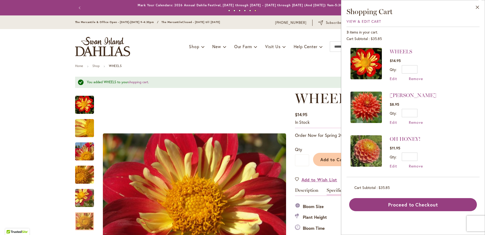
click at [153, 57] on div "Toggle Nav Shop Dahlia Tubers Collections Fresh Cut Dahlias Gardening Supplies …" at bounding box center [243, 46] width 346 height 35
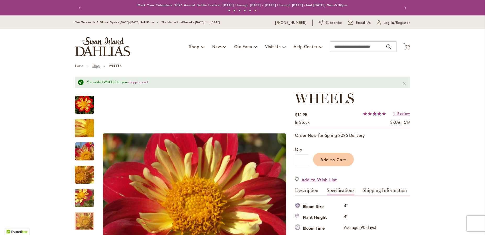
click at [96, 66] on link "Shop" at bounding box center [95, 66] width 7 height 4
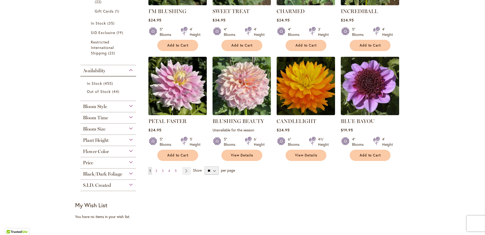
scroll to position [369, 0]
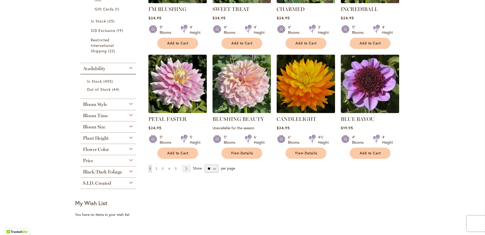
click at [101, 151] on span "Flower Color" at bounding box center [96, 150] width 26 height 6
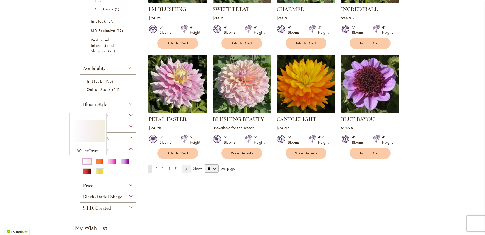
click at [86, 162] on div "White/Cream" at bounding box center [87, 161] width 8 height 5
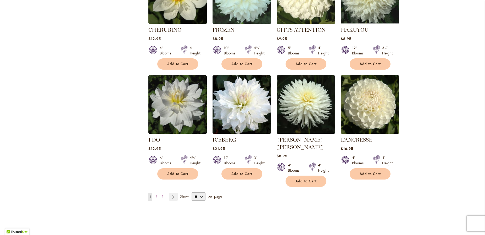
scroll to position [384, 0]
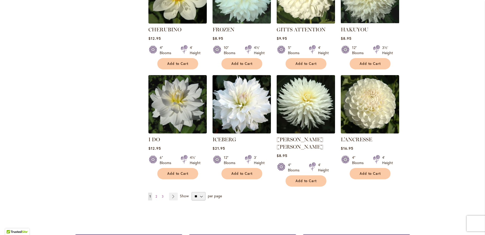
click at [314, 100] on img at bounding box center [305, 104] width 61 height 61
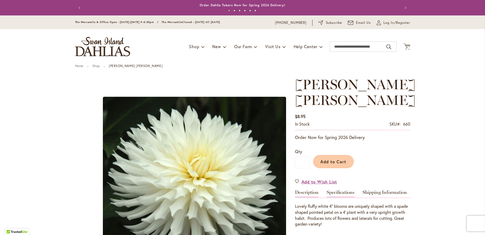
click at [337, 190] on link "Specifications" at bounding box center [341, 194] width 28 height 8
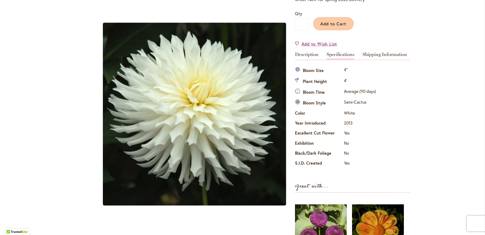
scroll to position [137, 0]
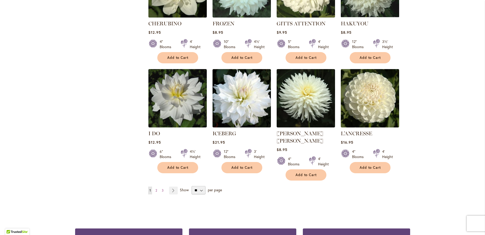
scroll to position [391, 0]
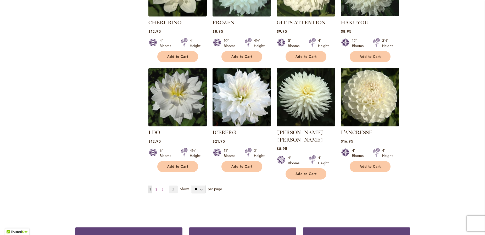
click at [364, 90] on img at bounding box center [369, 97] width 61 height 61
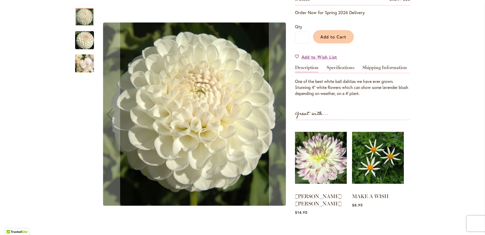
click at [86, 66] on img "L'ANCRESSE" at bounding box center [84, 63] width 19 height 25
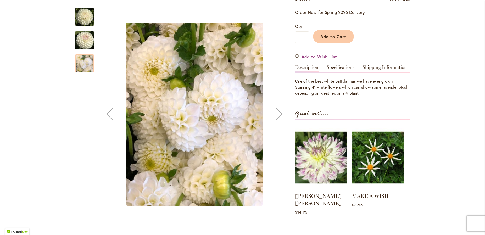
click at [83, 48] on img "L'ANCRESSE" at bounding box center [85, 40] width 38 height 25
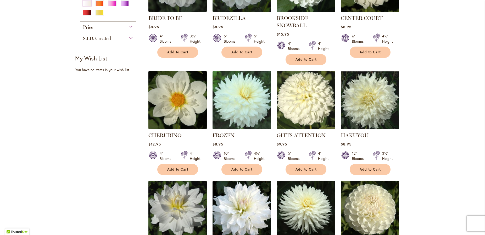
scroll to position [275, 0]
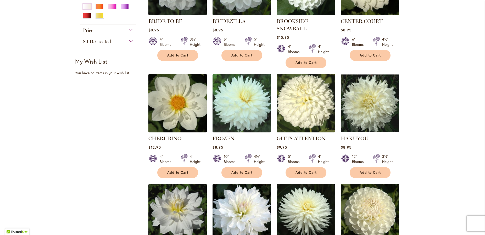
click at [190, 100] on img at bounding box center [177, 103] width 61 height 61
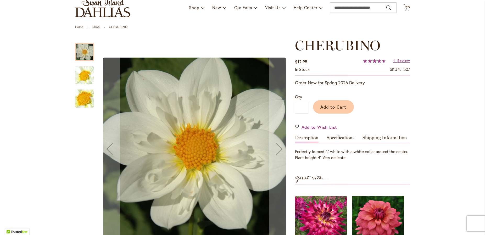
scroll to position [133, 0]
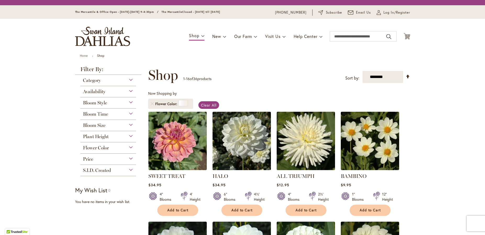
scroll to position [131, 0]
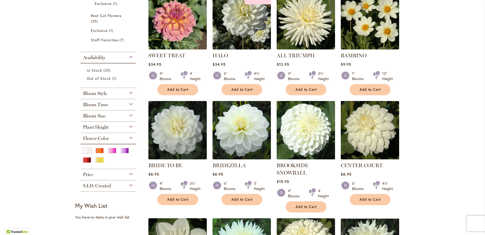
click at [300, 144] on img at bounding box center [305, 130] width 61 height 61
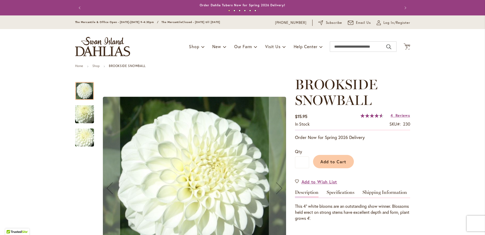
click at [82, 112] on img "BROOKSIDE SNOWBALL" at bounding box center [85, 114] width 38 height 28
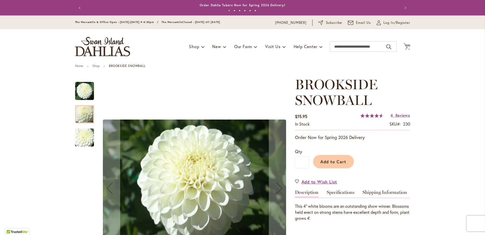
click at [84, 129] on img "BROOKSIDE SNOWBALL" at bounding box center [85, 138] width 38 height 28
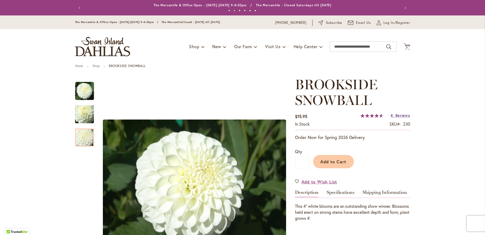
click at [404, 114] on span "Reviews" at bounding box center [403, 115] width 15 height 5
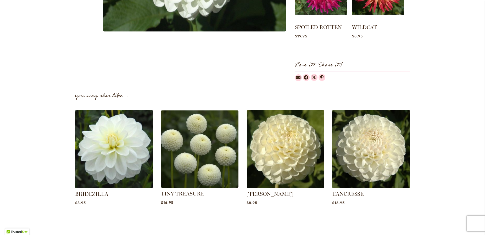
scroll to position [295, 0]
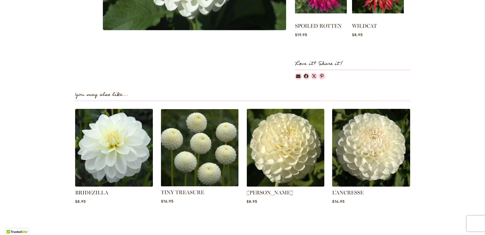
click at [196, 158] on img at bounding box center [199, 147] width 81 height 81
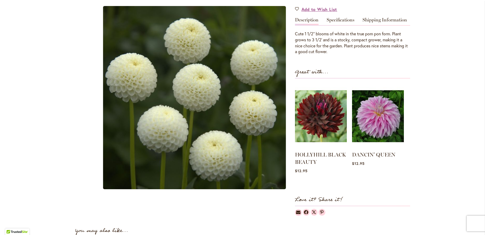
scroll to position [159, 0]
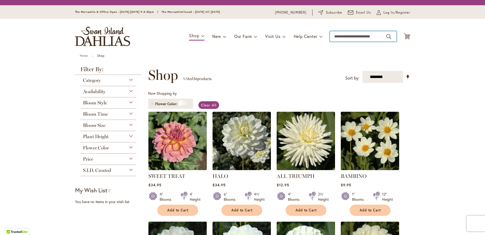
click at [351, 35] on div "Toggle Nav Shop Dahlia Tubers Collections Fresh Cut Dahlias Gardening Supplies …" at bounding box center [243, 36] width 346 height 35
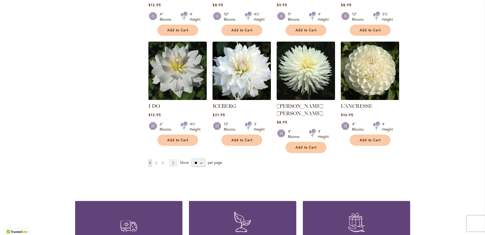
scroll to position [418, 0]
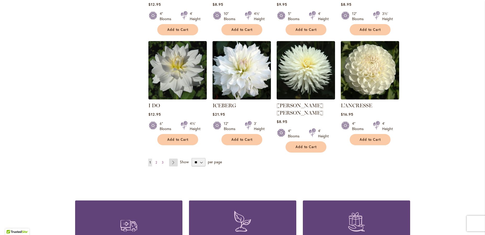
click at [174, 159] on link "Page Next" at bounding box center [173, 163] width 9 height 8
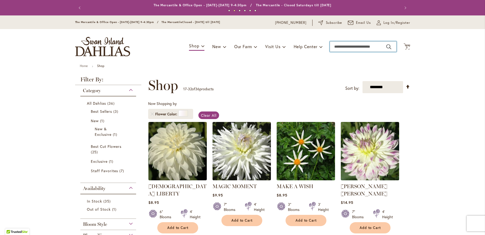
click at [360, 46] on input "Search" at bounding box center [363, 46] width 67 height 10
type input "*********"
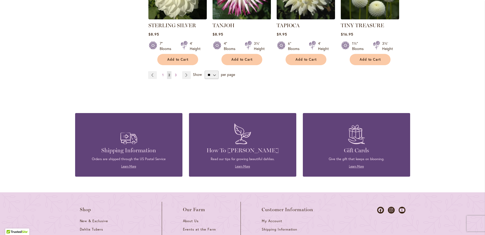
scroll to position [500, 0]
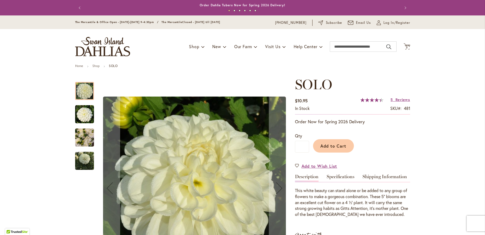
click at [82, 141] on img "SOLO" at bounding box center [84, 137] width 19 height 25
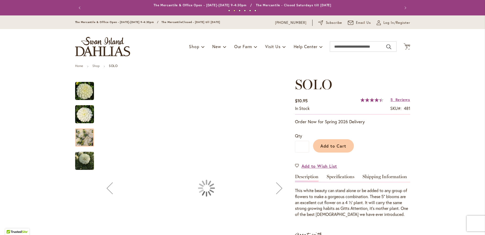
click at [84, 159] on img "SOLO" at bounding box center [84, 161] width 19 height 19
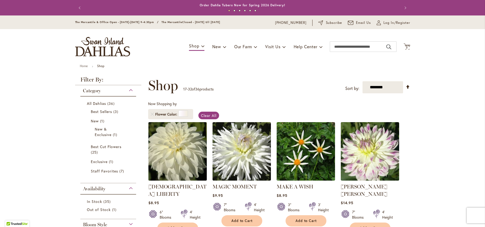
click at [169, 132] on img at bounding box center [177, 150] width 61 height 61
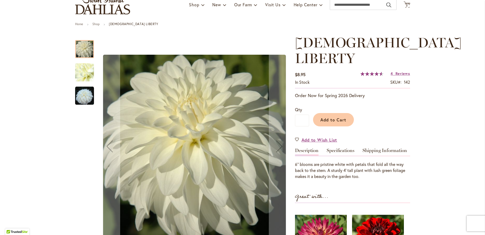
scroll to position [42, 0]
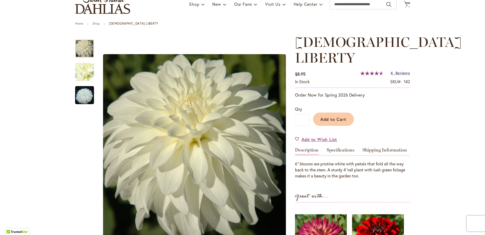
click at [401, 70] on span "Reviews" at bounding box center [403, 72] width 15 height 5
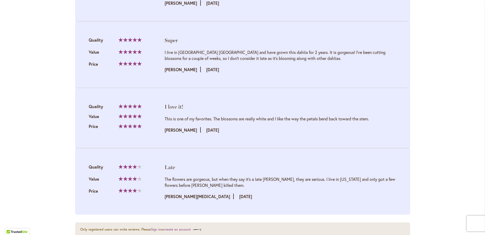
scroll to position [635, 0]
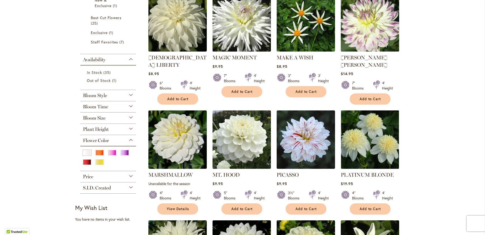
scroll to position [119, 0]
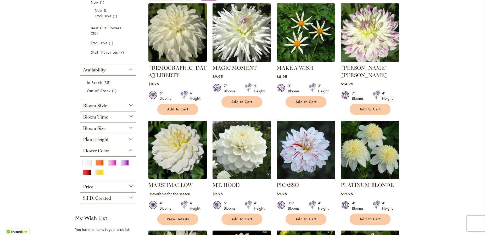
click at [96, 118] on span "Bloom Time" at bounding box center [95, 117] width 25 height 6
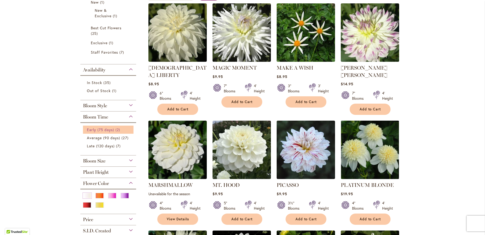
click at [102, 130] on span "Early (75 days)" at bounding box center [100, 129] width 27 height 5
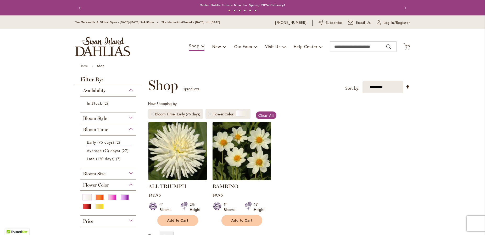
click at [174, 140] on img at bounding box center [177, 150] width 61 height 61
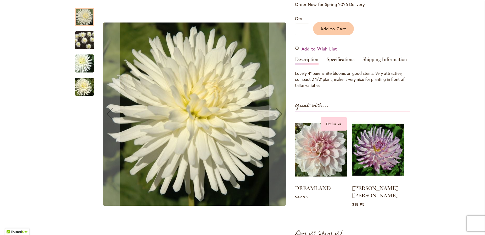
scroll to position [119, 0]
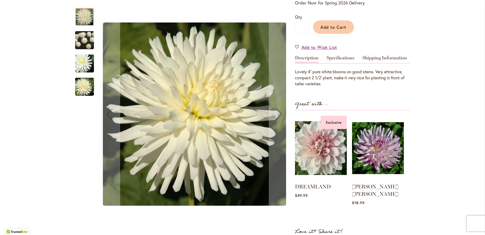
click at [86, 44] on img "ALL TRIUMPH" at bounding box center [84, 40] width 19 height 19
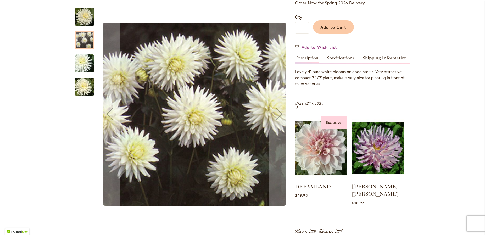
click at [82, 55] on img "ALL TRIUMPH" at bounding box center [85, 63] width 38 height 28
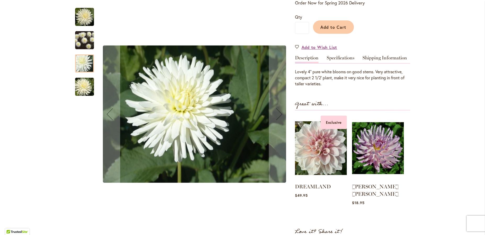
click at [83, 85] on img "ALL TRIUMPH" at bounding box center [85, 86] width 38 height 25
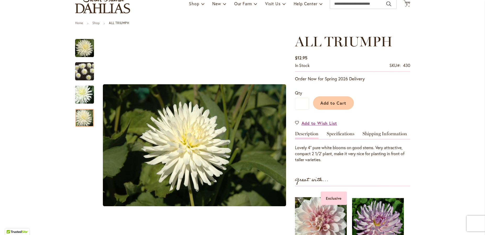
scroll to position [50, 0]
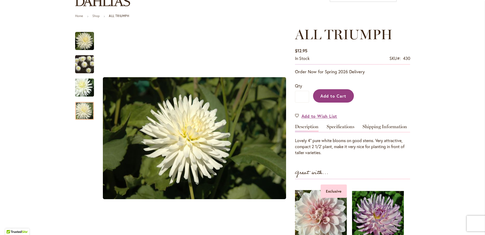
click at [343, 97] on span "Add to Cart" at bounding box center [334, 95] width 26 height 5
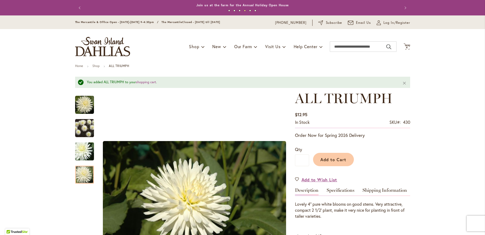
scroll to position [0, 0]
click at [407, 47] on span "4" at bounding box center [407, 47] width 2 height 3
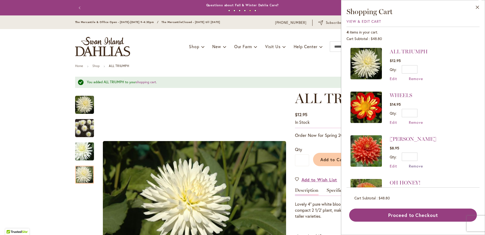
click at [412, 166] on span "Remove" at bounding box center [416, 166] width 14 height 5
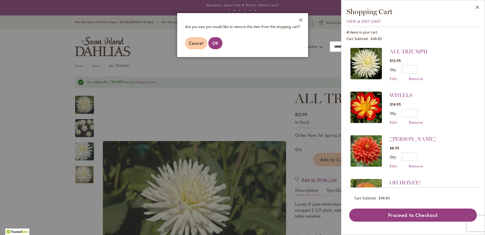
click at [217, 43] on span "OK" at bounding box center [215, 42] width 6 height 5
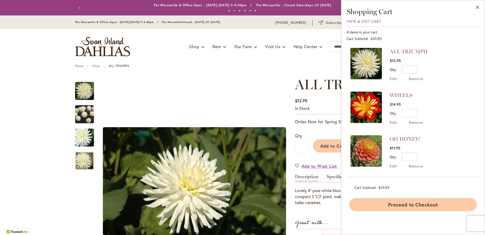
click at [424, 206] on button "Proceed to Checkout" at bounding box center [413, 204] width 128 height 13
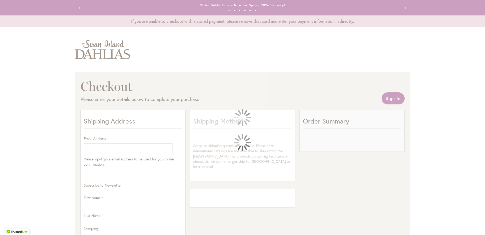
select select "**"
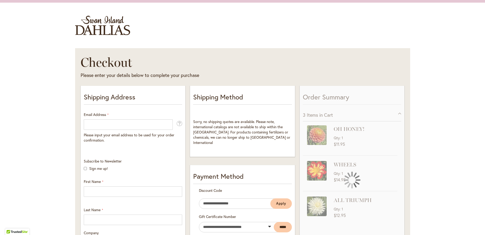
scroll to position [47, 0]
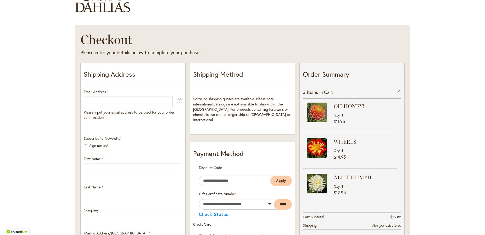
click at [0, 235] on div at bounding box center [0, 235] width 0 height 0
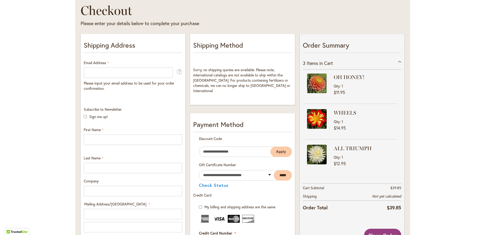
scroll to position [75, 0]
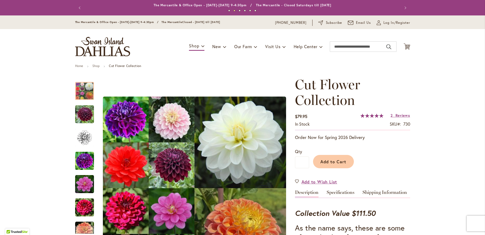
scroll to position [280, 0]
